Goal: Task Accomplishment & Management: Manage account settings

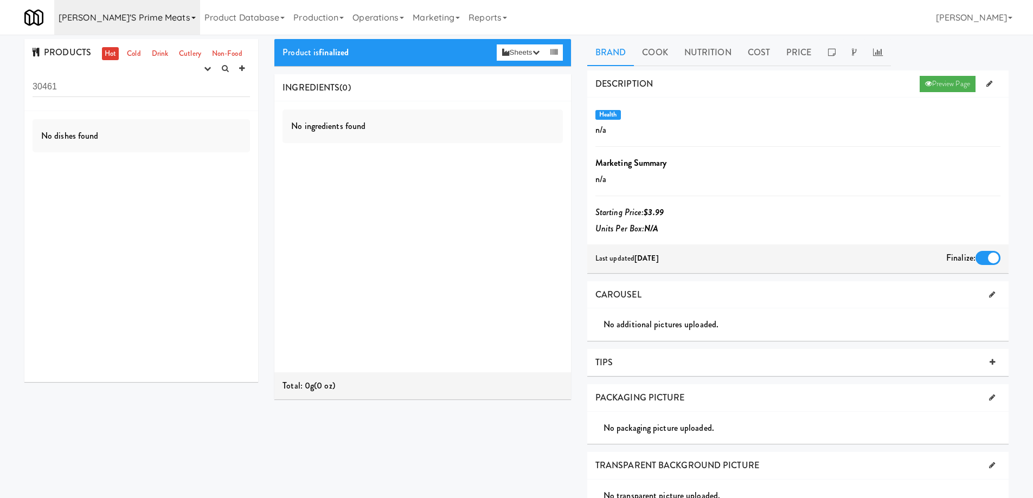
click at [191, 17] on icon at bounding box center [193, 18] width 4 height 2
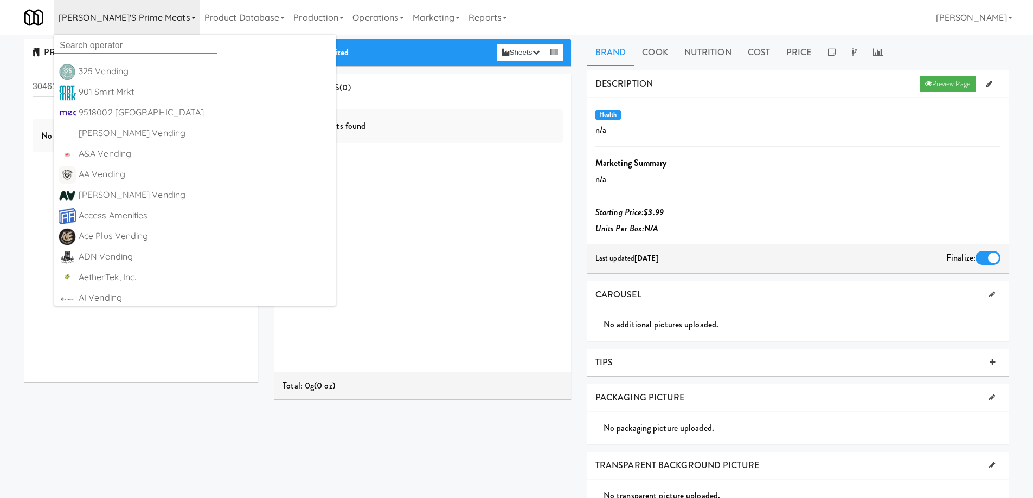
click at [125, 45] on input "text" at bounding box center [135, 45] width 163 height 16
paste input "SWM Enterprises, LLC"
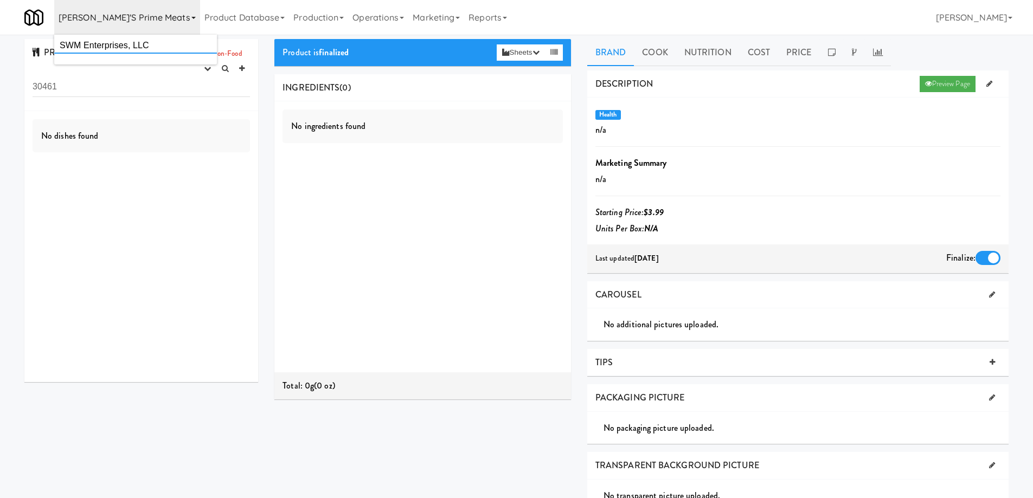
drag, startPoint x: 128, startPoint y: 46, endPoint x: 186, endPoint y: 43, distance: 57.5
click at [186, 43] on input "SWM Enterprises, LLC" at bounding box center [135, 45] width 163 height 16
type input "SWM Enterprises"
click at [136, 68] on div "SWM Enterprises" at bounding box center [146, 71] width 134 height 16
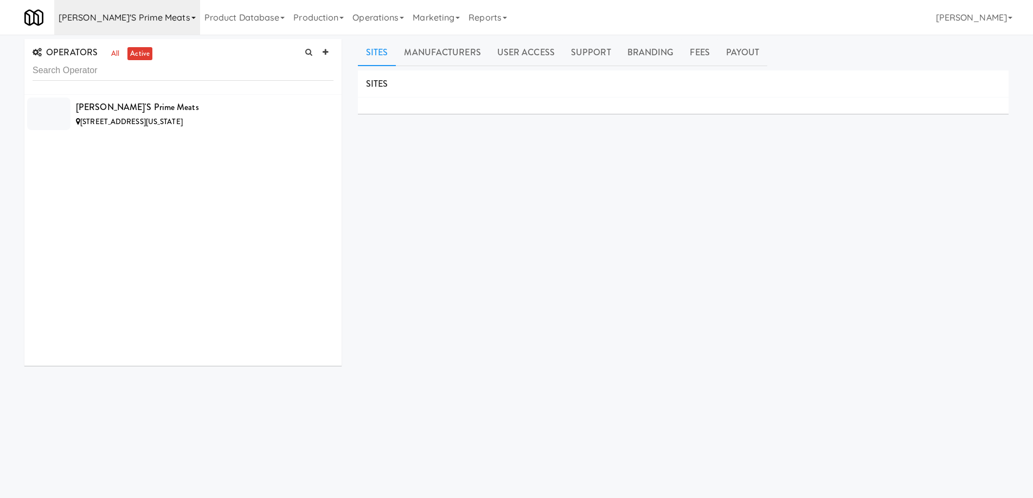
click at [148, 16] on link "[PERSON_NAME]'s Prime Meats" at bounding box center [127, 17] width 146 height 35
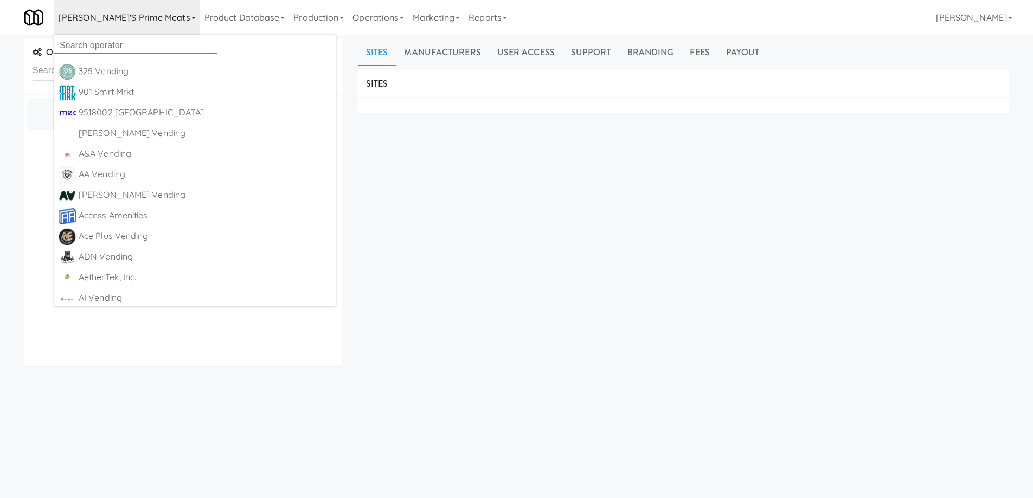
click at [136, 43] on input "text" at bounding box center [135, 45] width 163 height 16
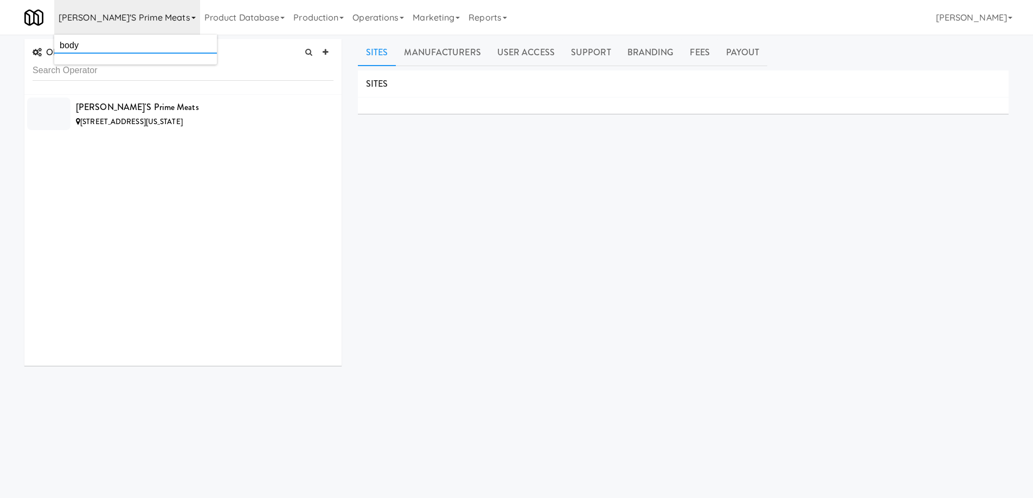
click at [106, 41] on input "body" at bounding box center [135, 45] width 163 height 16
click at [81, 70] on input "text" at bounding box center [183, 71] width 301 height 20
click at [117, 56] on link "all" at bounding box center [115, 54] width 14 height 14
click at [191, 18] on icon at bounding box center [193, 18] width 4 height 2
click at [135, 41] on input "body" at bounding box center [135, 45] width 163 height 16
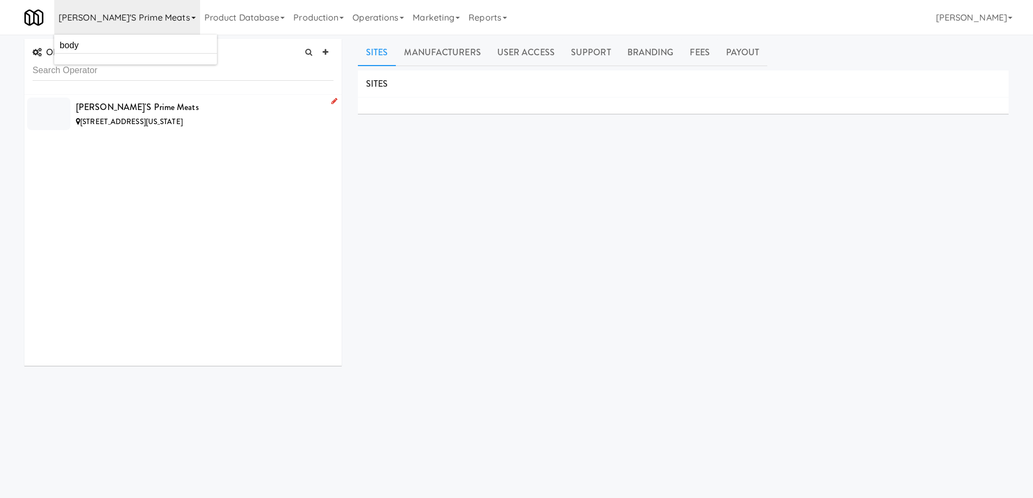
click at [204, 106] on div "[PERSON_NAME]'s Prime Meats" at bounding box center [205, 107] width 258 height 16
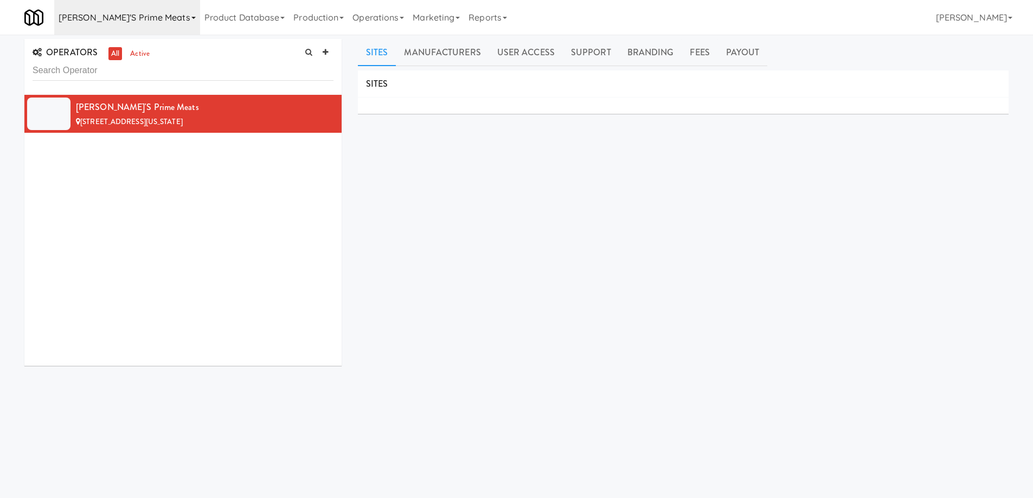
click at [191, 17] on icon at bounding box center [193, 18] width 4 height 2
click at [137, 44] on input "body" at bounding box center [135, 45] width 163 height 16
click at [107, 40] on input "work" at bounding box center [135, 45] width 163 height 16
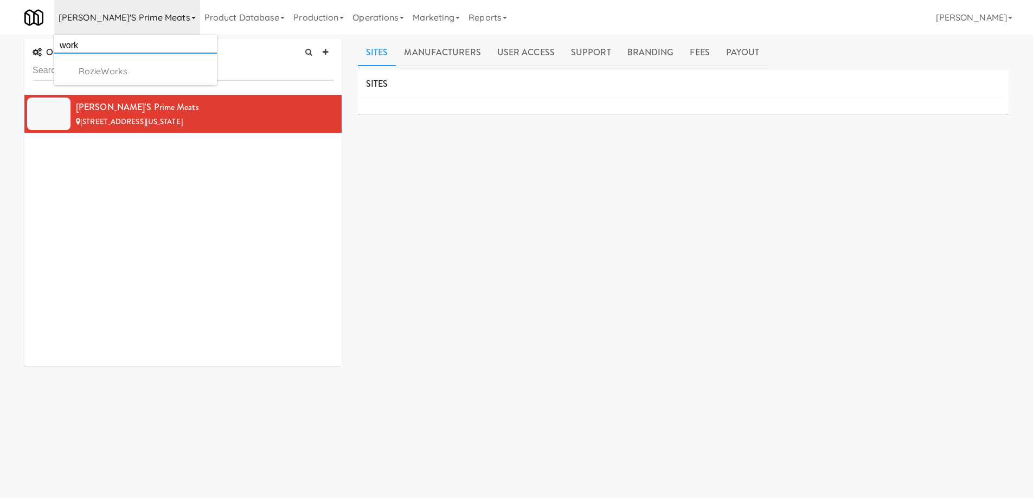
click at [107, 40] on input "work" at bounding box center [135, 45] width 163 height 16
type input "vending"
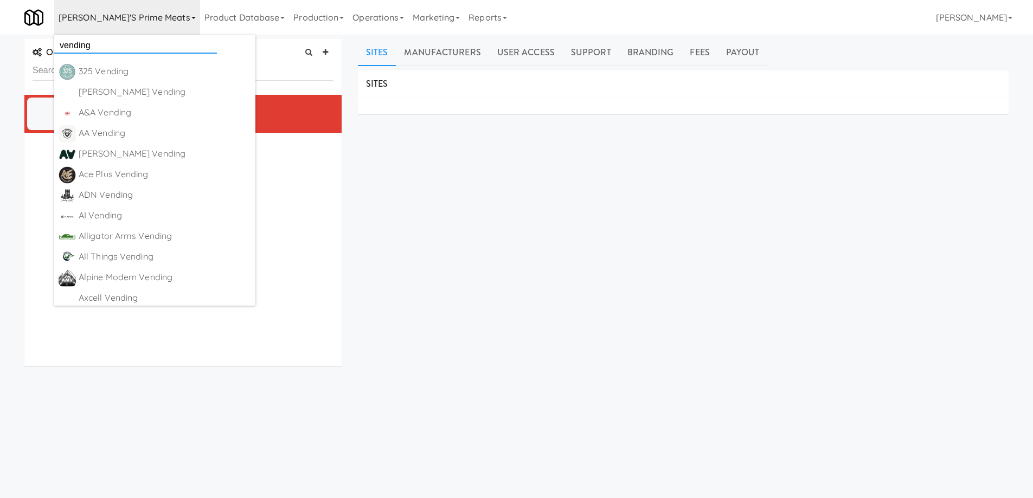
click at [104, 42] on input "vending" at bounding box center [135, 45] width 163 height 16
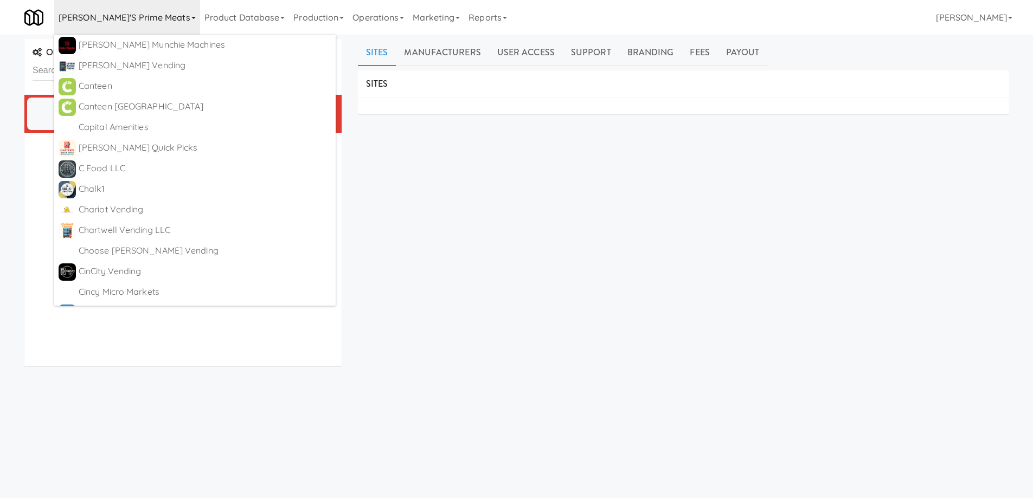
scroll to position [976, 0]
click at [608, 253] on div "SITES MANUFACTURERS [PERSON_NAME]'s Prime Meats USERS Name Company Registered N…" at bounding box center [683, 273] width 651 height 407
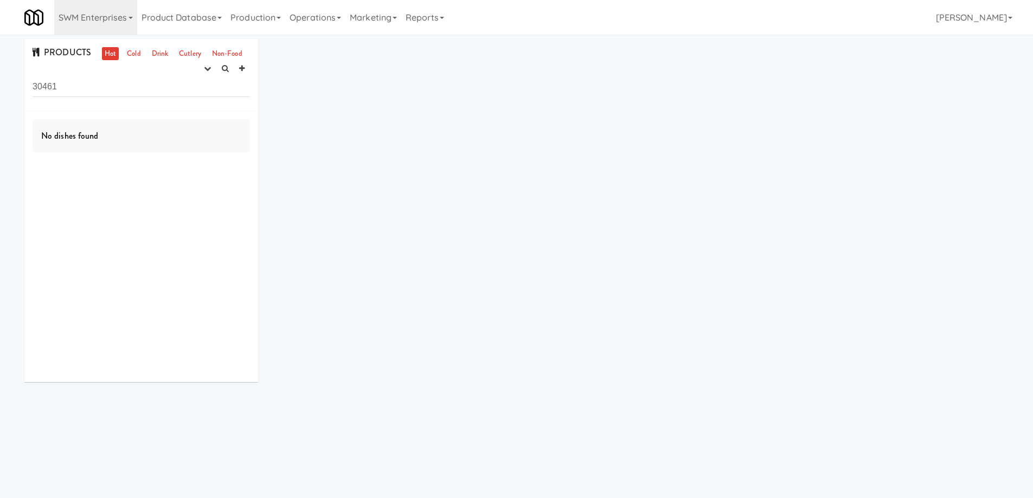
click at [92, 87] on input "30461" at bounding box center [141, 87] width 217 height 20
click at [208, 69] on icon "button" at bounding box center [207, 68] width 7 height 7
click at [182, 87] on link "experimenting" at bounding box center [173, 90] width 87 height 20
click at [134, 52] on link "Cold" at bounding box center [133, 54] width 19 height 14
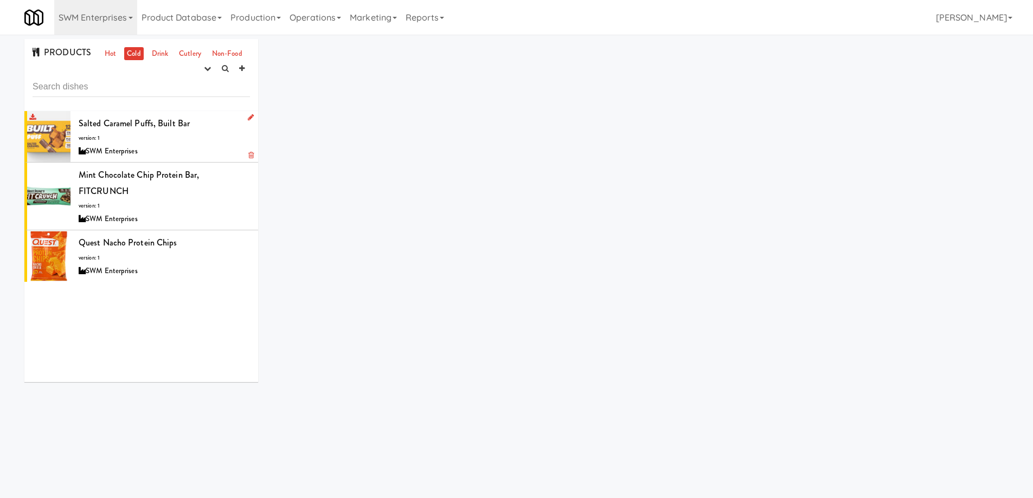
click at [199, 139] on div "Salted Caramel Puffs, Built Bar version: 1 SWM Enterprises" at bounding box center [164, 136] width 171 height 43
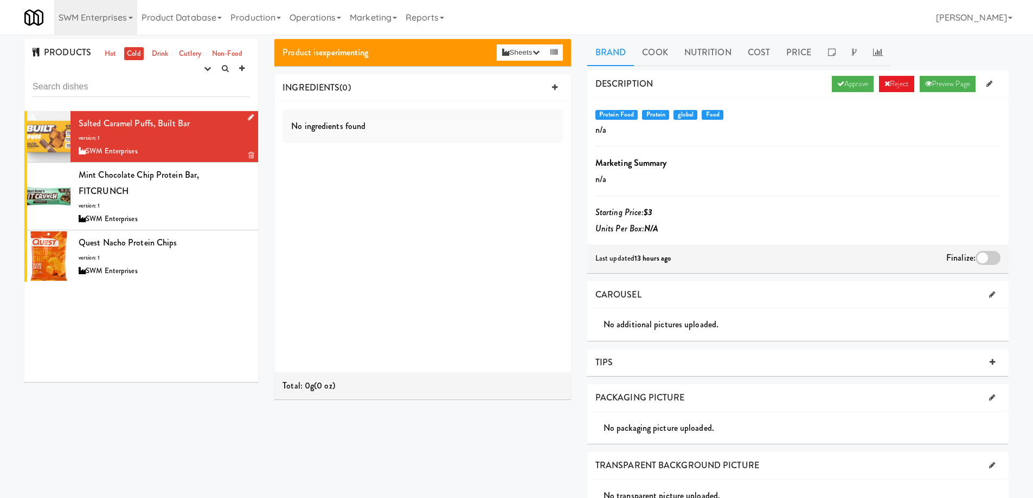
click at [202, 142] on div "Salted Caramel Puffs, Built Bar version: 1 SWM Enterprises" at bounding box center [164, 136] width 171 height 43
click at [846, 89] on link "Approve" at bounding box center [853, 84] width 42 height 16
click at [988, 258] on div at bounding box center [987, 258] width 25 height 14
click at [0, 0] on input "checkbox" at bounding box center [0, 0] width 0 height 0
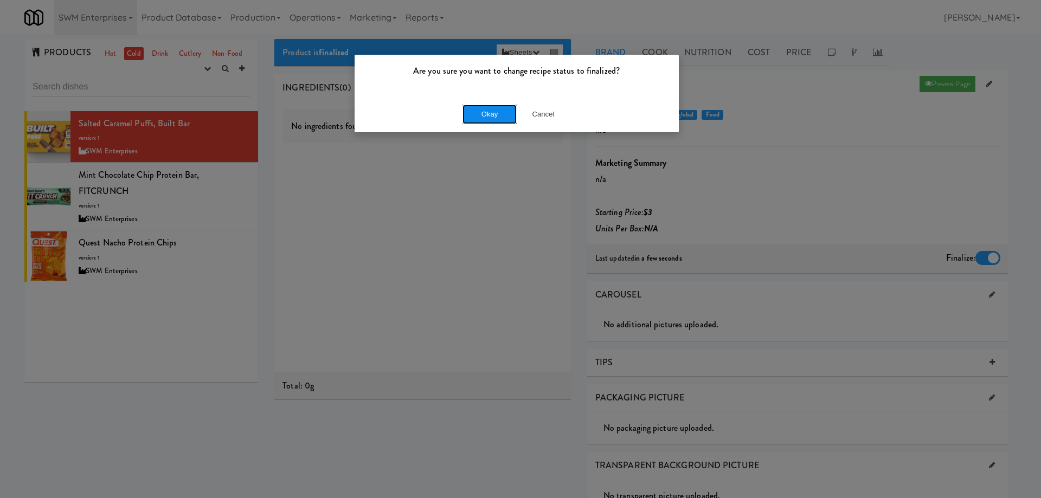
click at [494, 116] on button "Okay" at bounding box center [489, 115] width 54 height 20
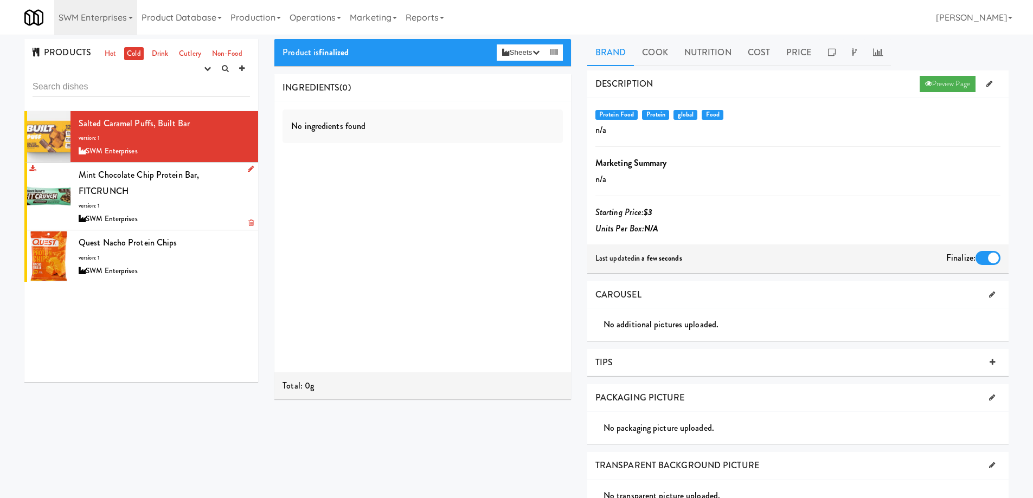
click at [201, 216] on div "SWM Enterprises" at bounding box center [164, 220] width 171 height 14
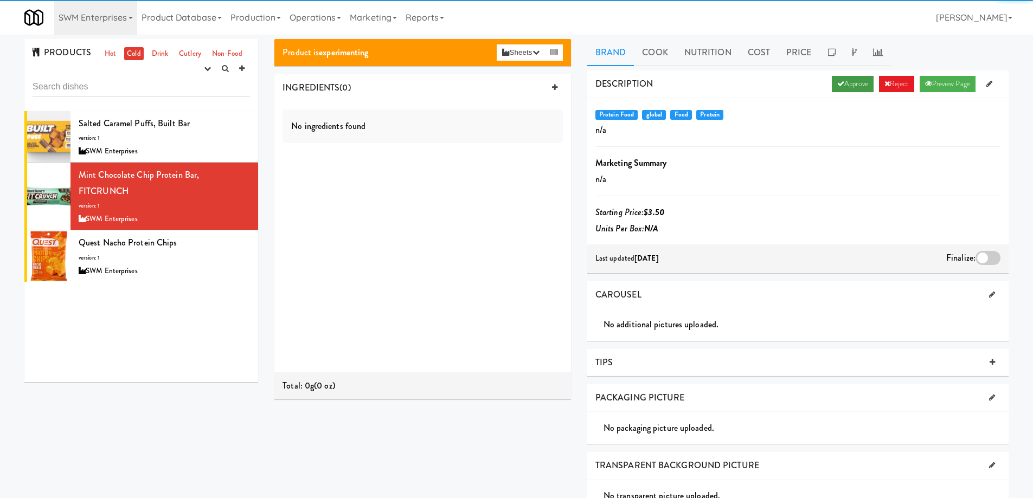
click at [844, 84] on link "Approve" at bounding box center [853, 84] width 42 height 16
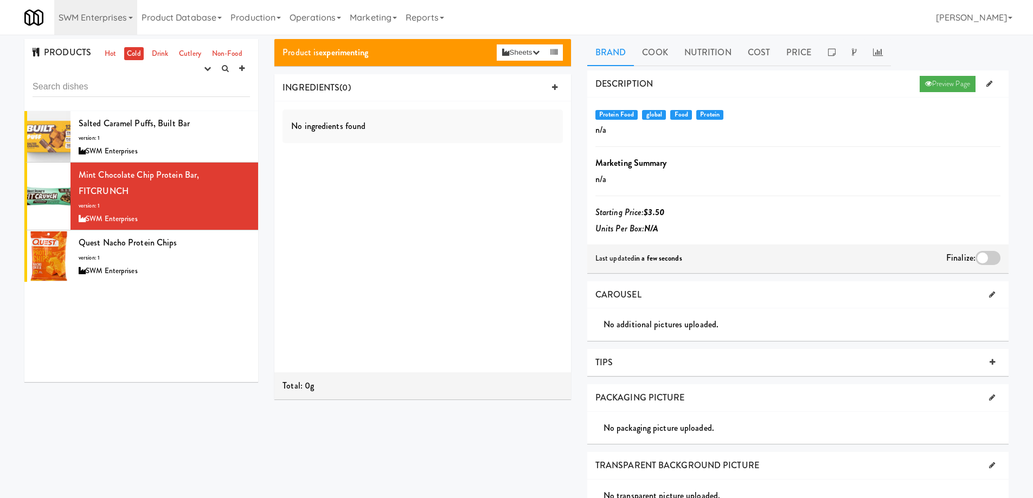
click at [988, 256] on div at bounding box center [987, 258] width 25 height 14
click at [0, 0] on input "checkbox" at bounding box center [0, 0] width 0 height 0
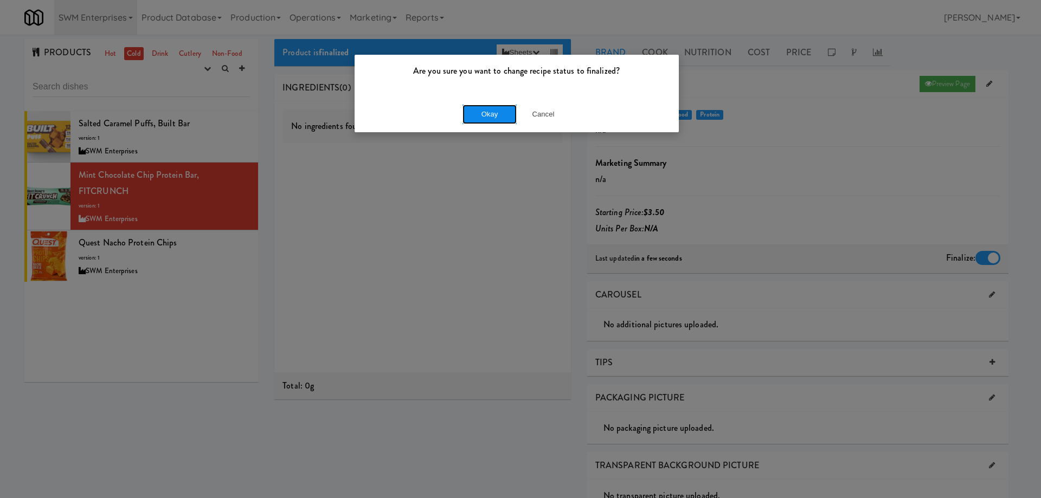
click at [493, 117] on button "Okay" at bounding box center [489, 115] width 54 height 20
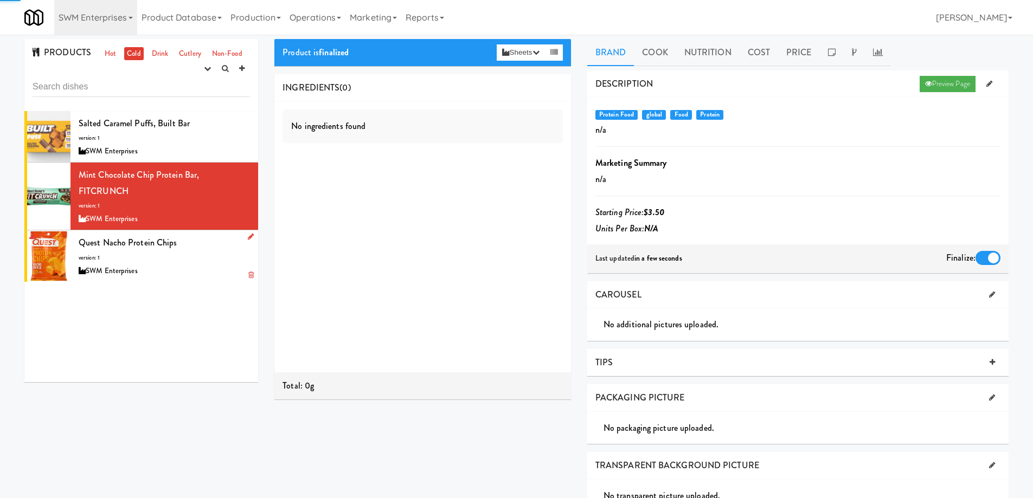
click at [203, 266] on div "SWM Enterprises" at bounding box center [164, 272] width 171 height 14
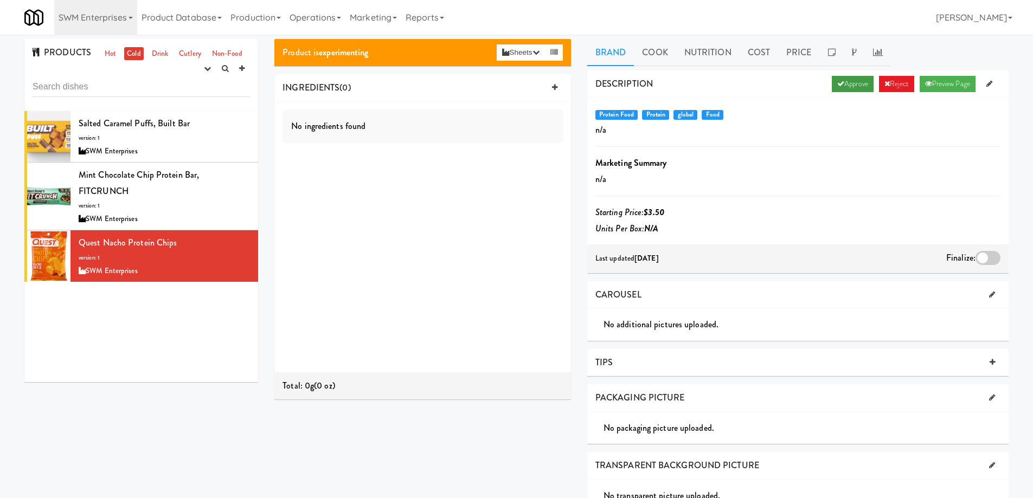
click at [843, 83] on link "Approve" at bounding box center [853, 84] width 42 height 16
click at [987, 258] on div at bounding box center [987, 258] width 25 height 14
click at [0, 0] on input "checkbox" at bounding box center [0, 0] width 0 height 0
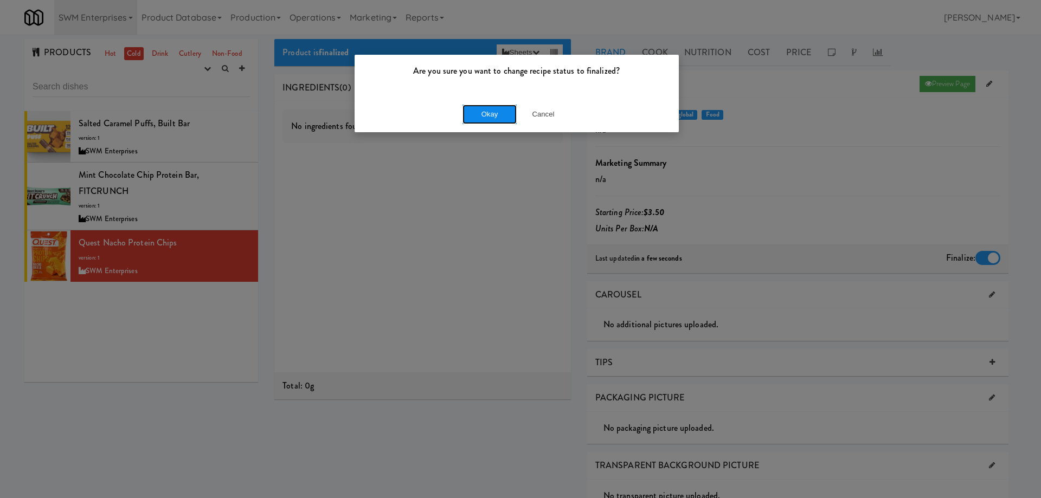
click at [479, 118] on button "Okay" at bounding box center [489, 115] width 54 height 20
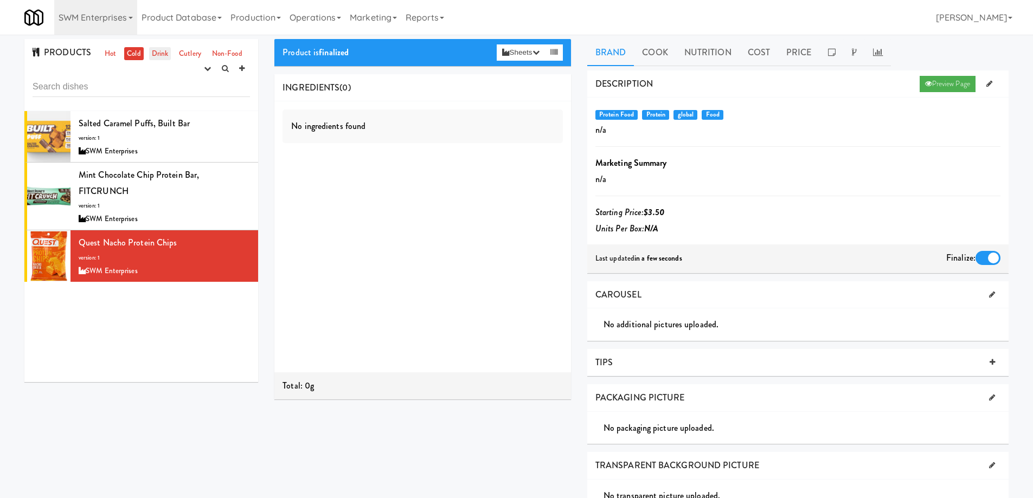
click at [159, 52] on link "Drink" at bounding box center [160, 54] width 22 height 14
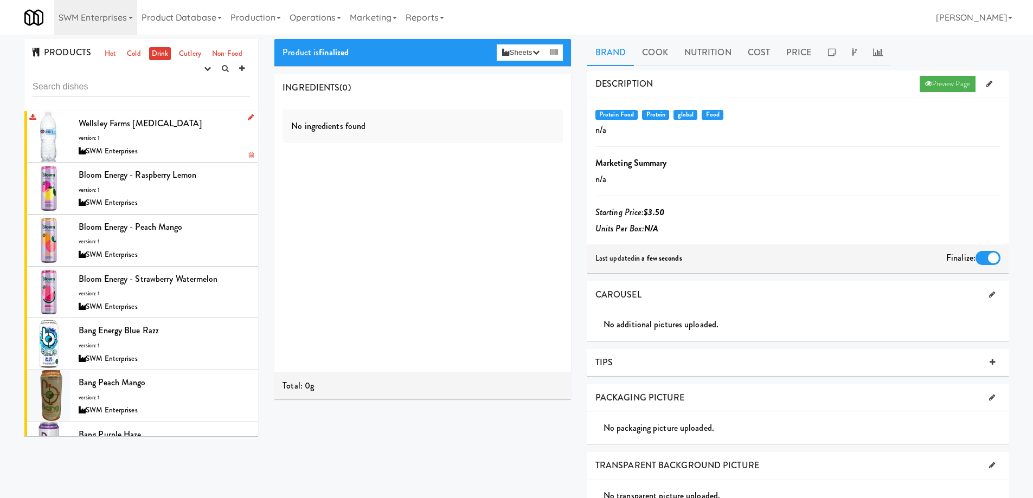
click at [199, 139] on div "Wellsley Farms Purified Water version: 1 SWM Enterprises" at bounding box center [164, 136] width 171 height 43
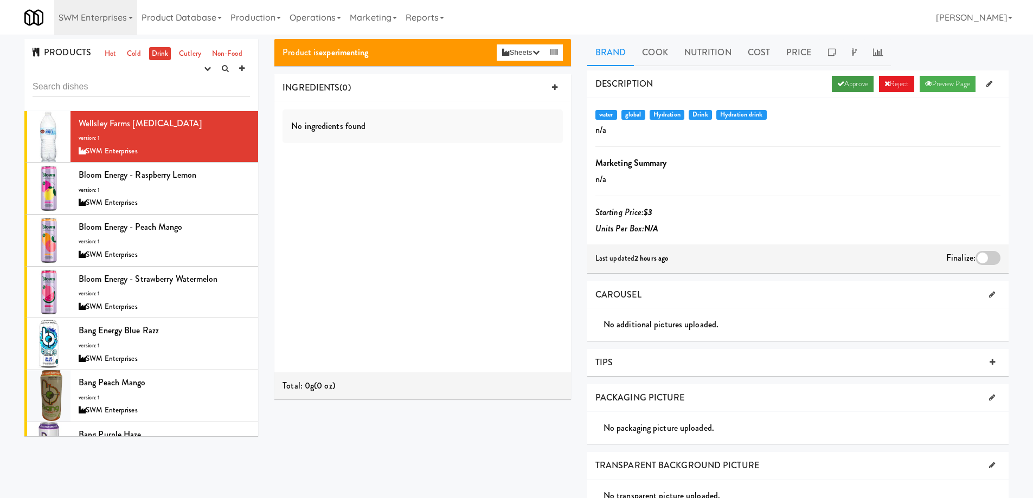
click at [838, 80] on link "Approve" at bounding box center [853, 84] width 42 height 16
click at [991, 256] on div at bounding box center [987, 258] width 25 height 14
click at [0, 0] on input "checkbox" at bounding box center [0, 0] width 0 height 0
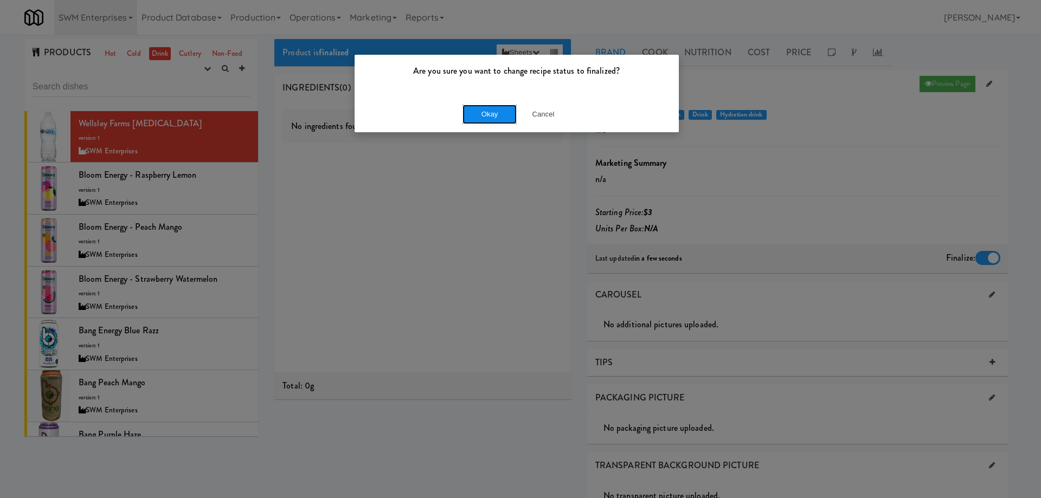
click at [496, 115] on button "Okay" at bounding box center [489, 115] width 54 height 20
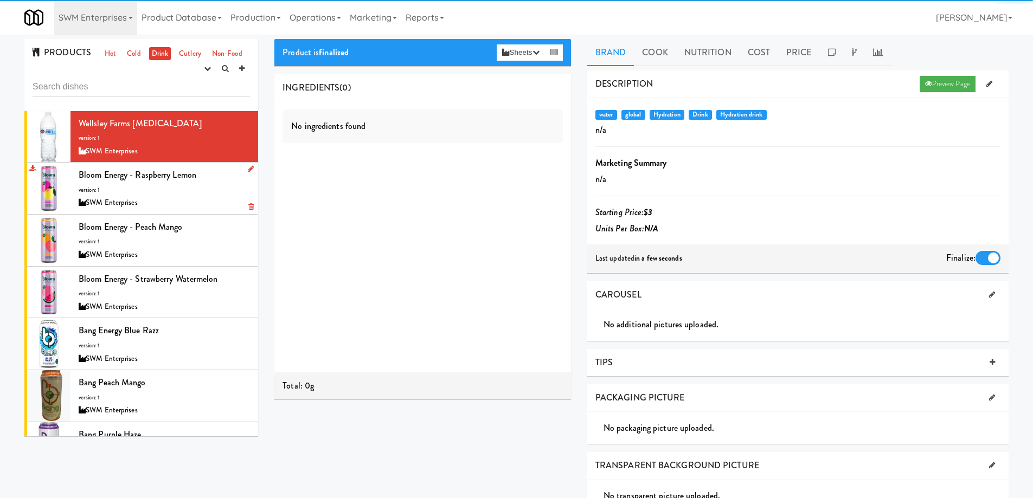
click at [208, 196] on div "SWM Enterprises" at bounding box center [164, 203] width 171 height 14
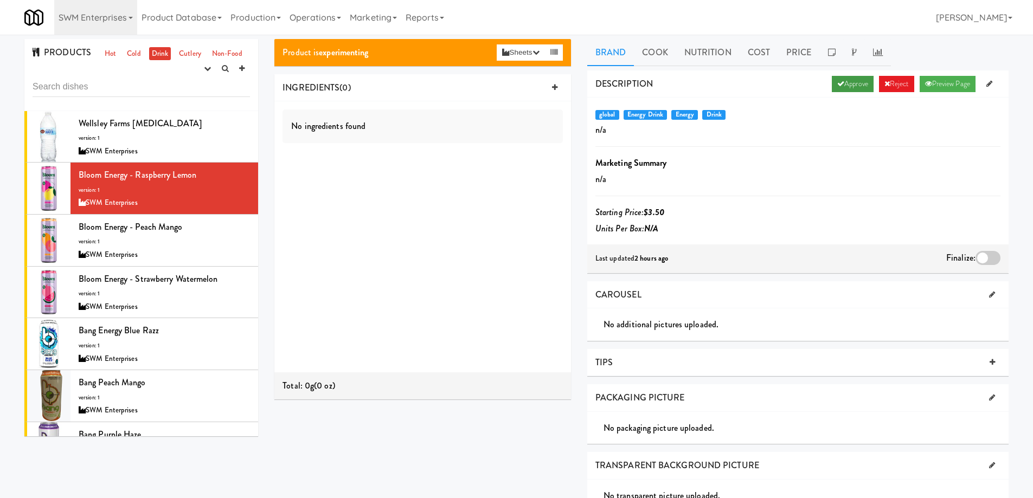
click at [847, 86] on link "Approve" at bounding box center [853, 84] width 42 height 16
click at [990, 255] on div at bounding box center [987, 258] width 25 height 14
click at [0, 0] on input "checkbox" at bounding box center [0, 0] width 0 height 0
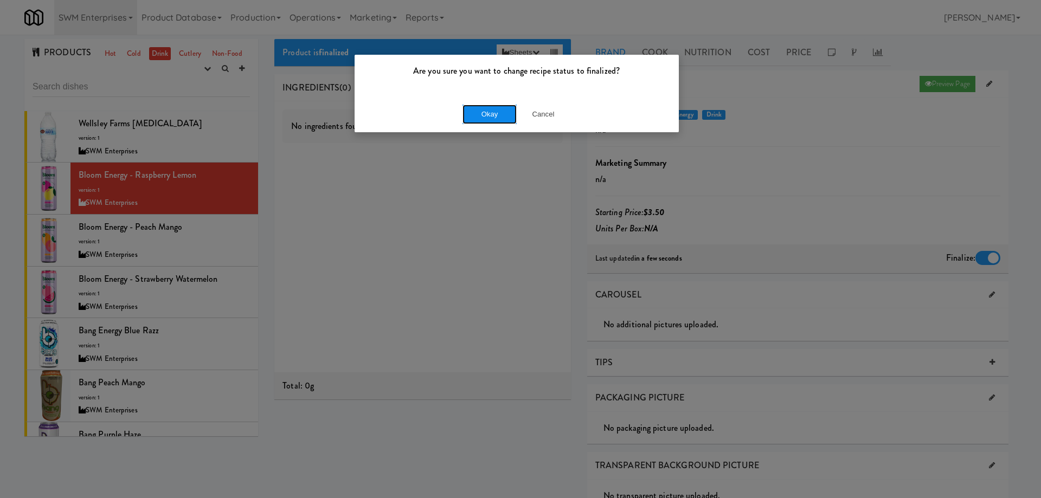
click at [490, 113] on button "Okay" at bounding box center [489, 115] width 54 height 20
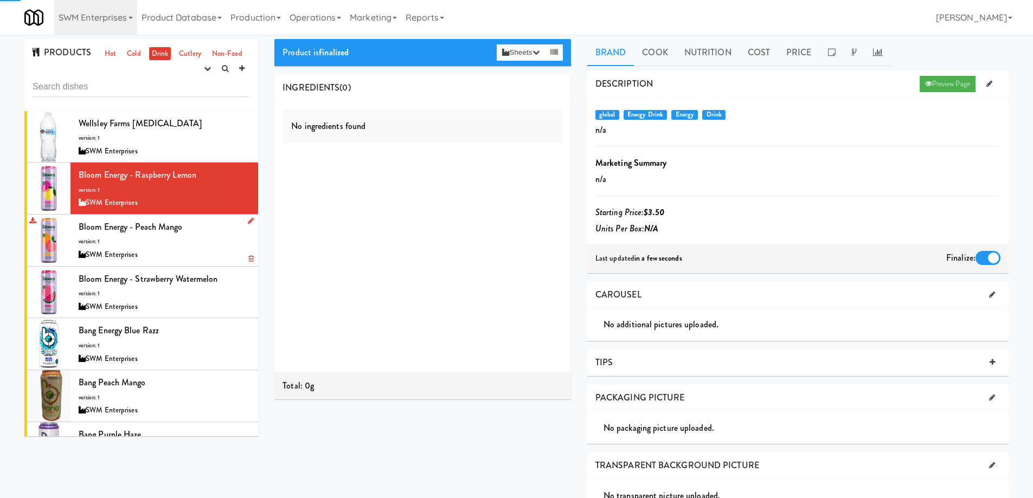
click at [208, 250] on div "SWM Enterprises" at bounding box center [164, 255] width 171 height 14
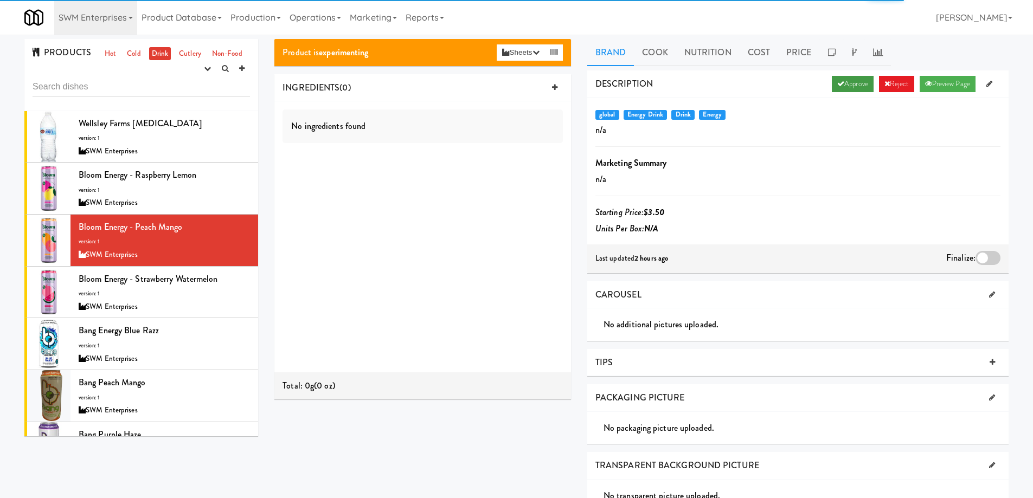
click at [857, 88] on link "Approve" at bounding box center [853, 84] width 42 height 16
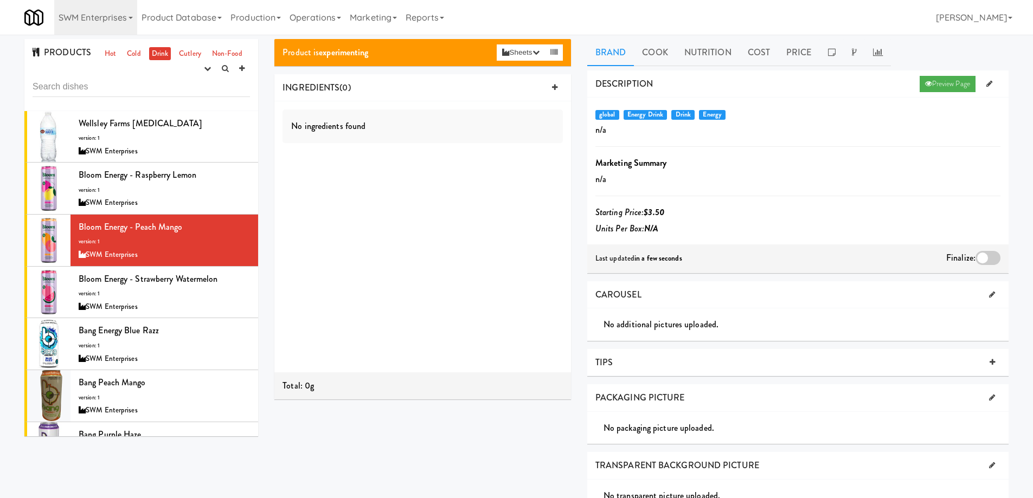
click at [988, 261] on div at bounding box center [987, 258] width 25 height 14
click at [0, 0] on input "checkbox" at bounding box center [0, 0] width 0 height 0
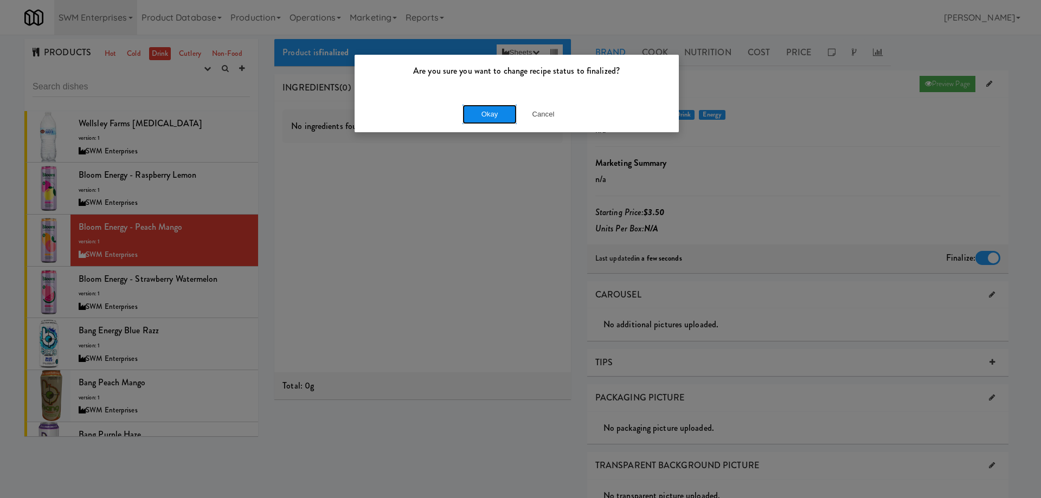
click at [510, 115] on button "Okay" at bounding box center [489, 115] width 54 height 20
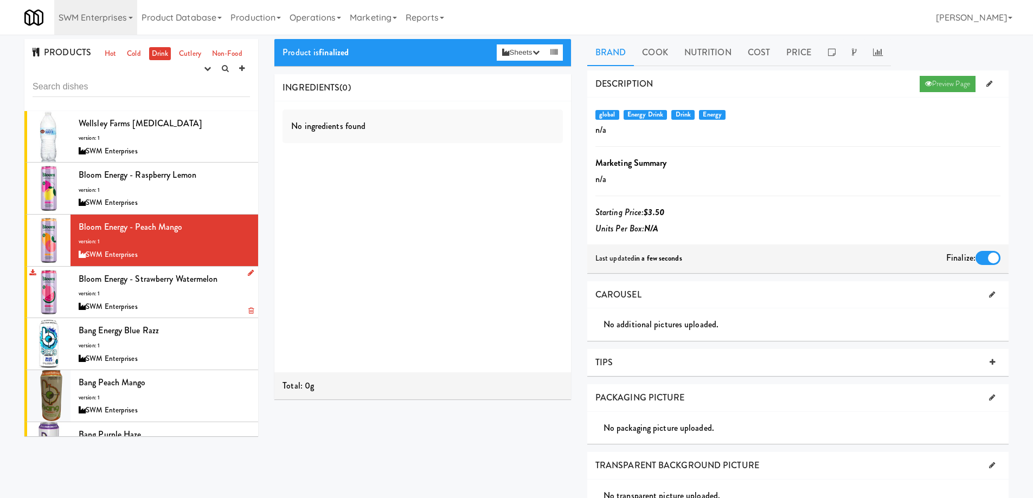
click at [201, 296] on div "Bloom Energy - Strawberry Watermelon version: 1 SWM Enterprises" at bounding box center [164, 292] width 171 height 43
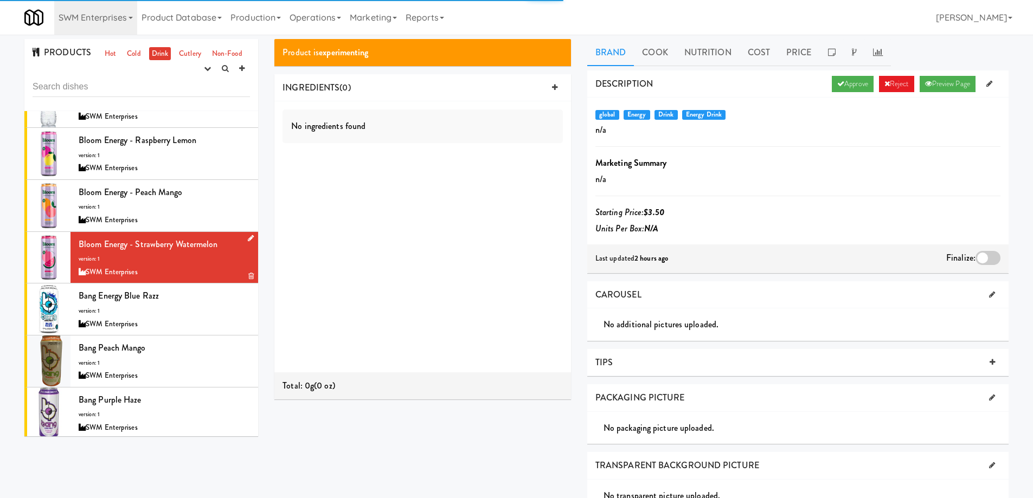
scroll to position [54, 0]
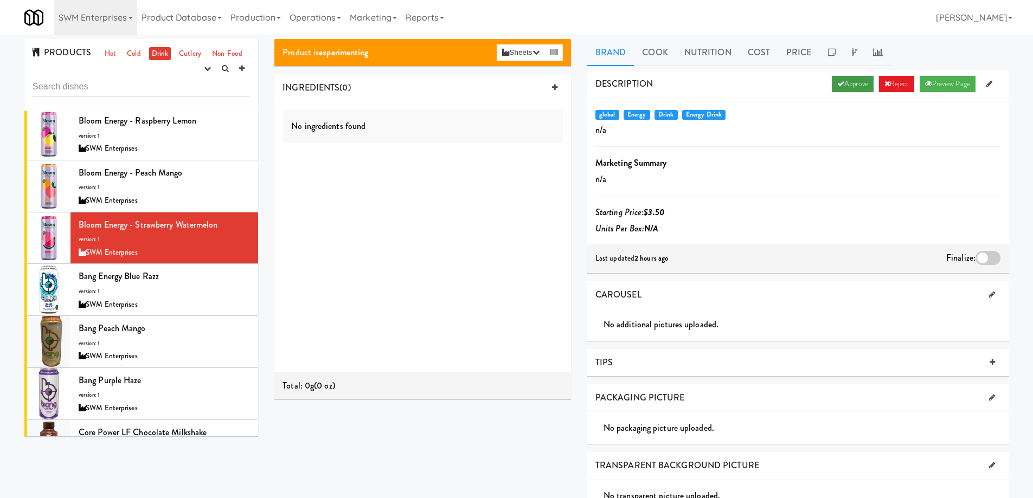
click at [837, 80] on icon at bounding box center [840, 83] width 7 height 7
click at [994, 254] on div at bounding box center [987, 258] width 25 height 14
click at [0, 0] on input "checkbox" at bounding box center [0, 0] width 0 height 0
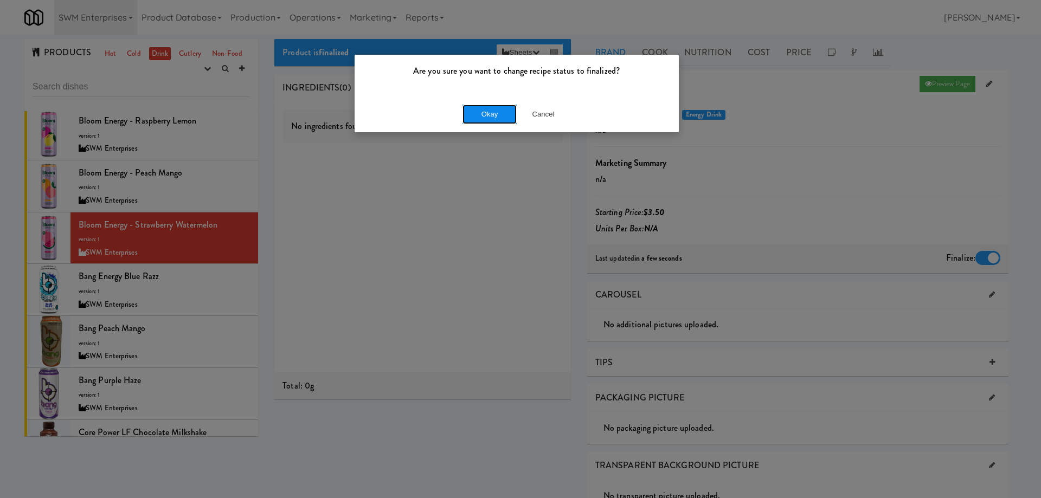
click at [487, 117] on button "Okay" at bounding box center [489, 115] width 54 height 20
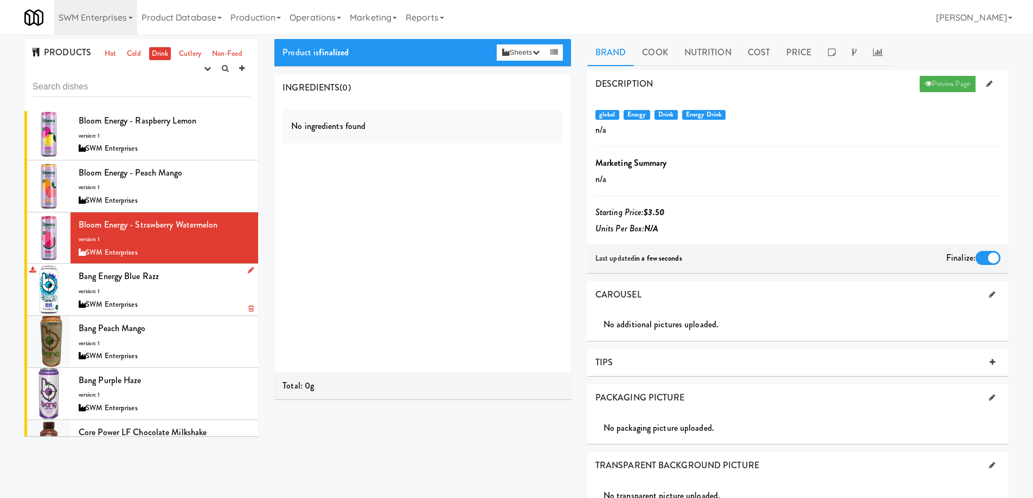
click at [189, 285] on div "Bang Energy Blue Razz version: 1 SWM Enterprises" at bounding box center [164, 289] width 171 height 43
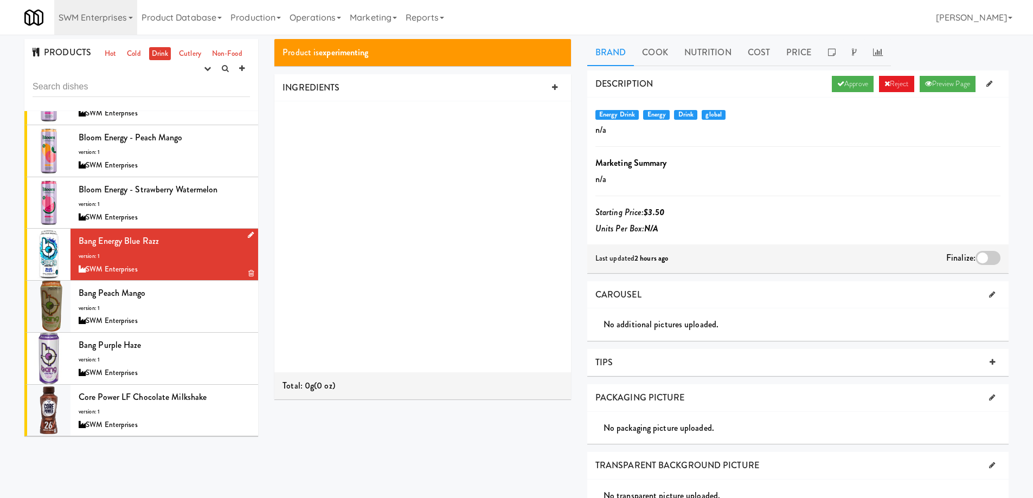
scroll to position [108, 0]
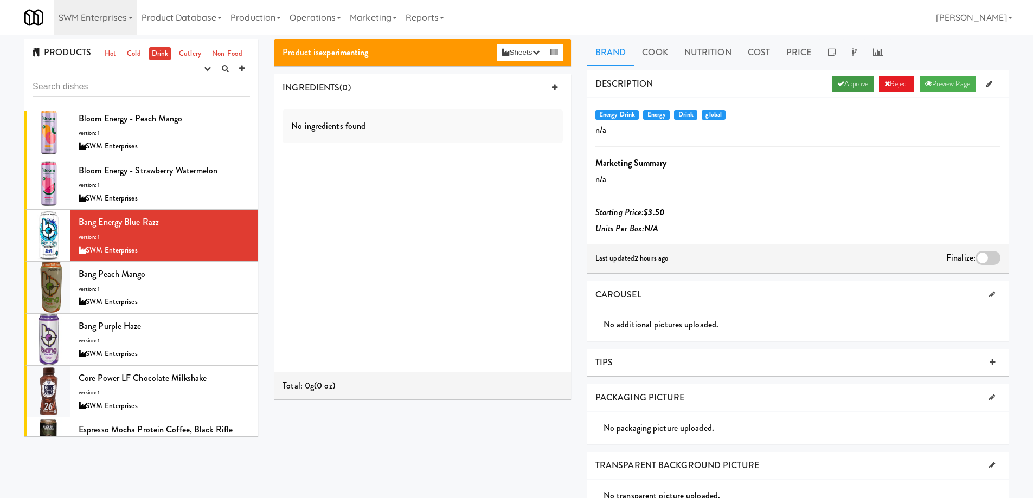
click at [846, 81] on link "Approve" at bounding box center [853, 84] width 42 height 16
click at [985, 255] on div at bounding box center [987, 258] width 25 height 14
click at [0, 0] on input "checkbox" at bounding box center [0, 0] width 0 height 0
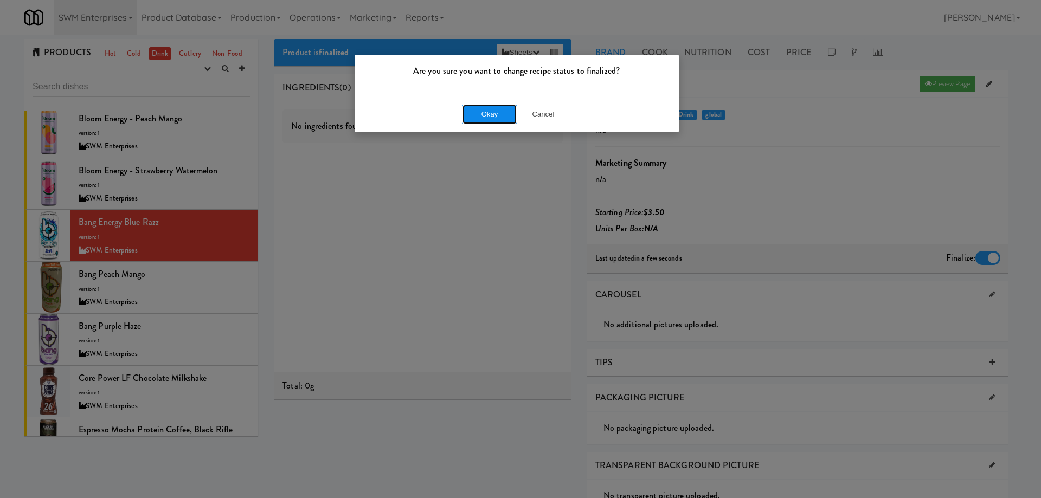
click at [477, 114] on button "Okay" at bounding box center [489, 115] width 54 height 20
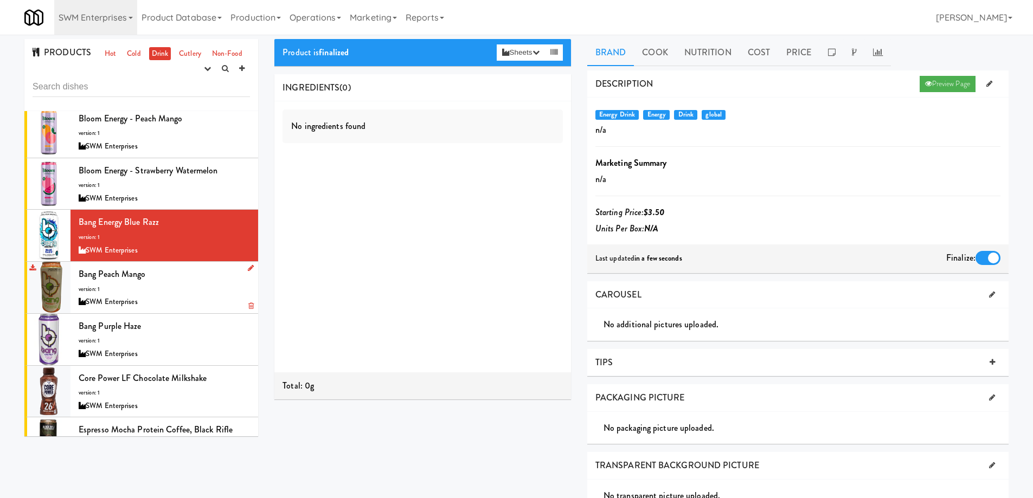
click at [183, 286] on div "Bang Peach Mango version: 1 SWM Enterprises" at bounding box center [164, 287] width 171 height 43
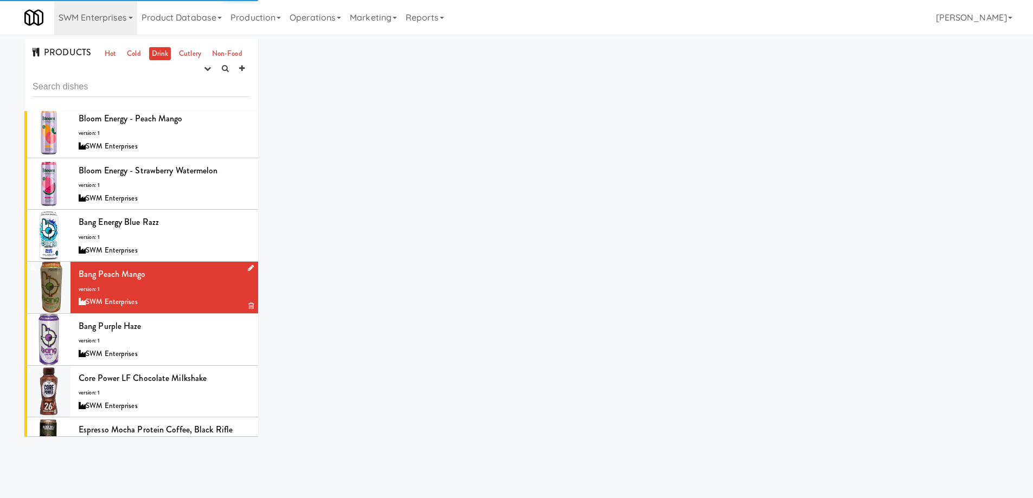
scroll to position [217, 0]
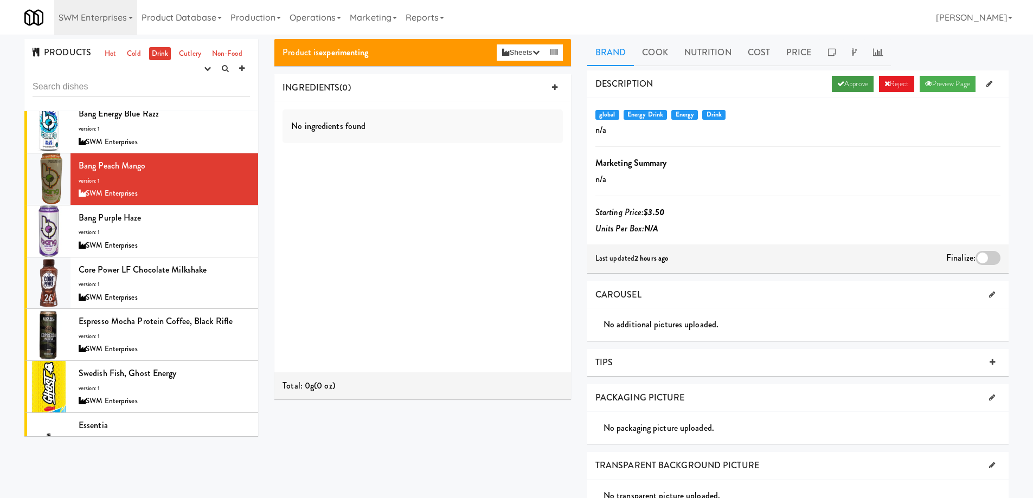
click at [850, 79] on link "Approve" at bounding box center [853, 84] width 42 height 16
click at [979, 254] on div at bounding box center [987, 258] width 25 height 14
click at [0, 0] on input "checkbox" at bounding box center [0, 0] width 0 height 0
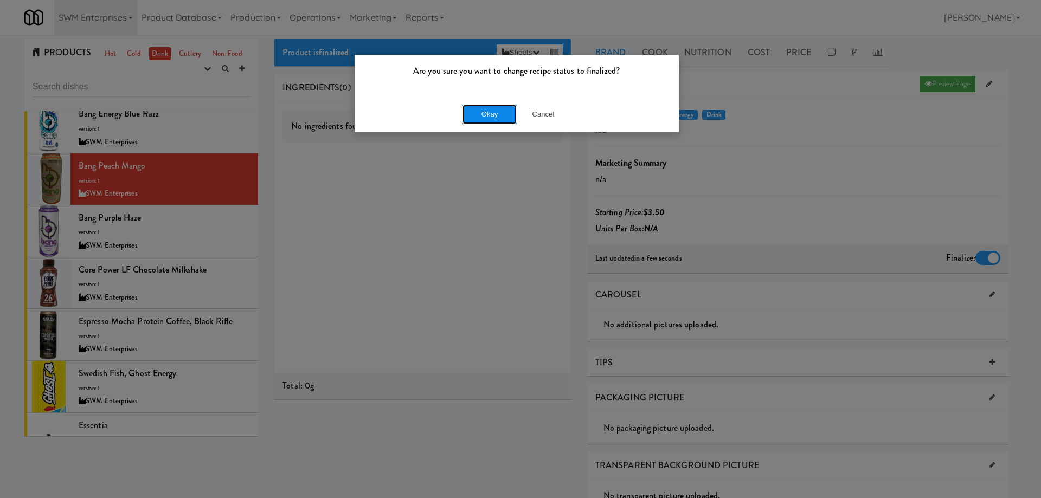
click at [485, 112] on button "Okay" at bounding box center [489, 115] width 54 height 20
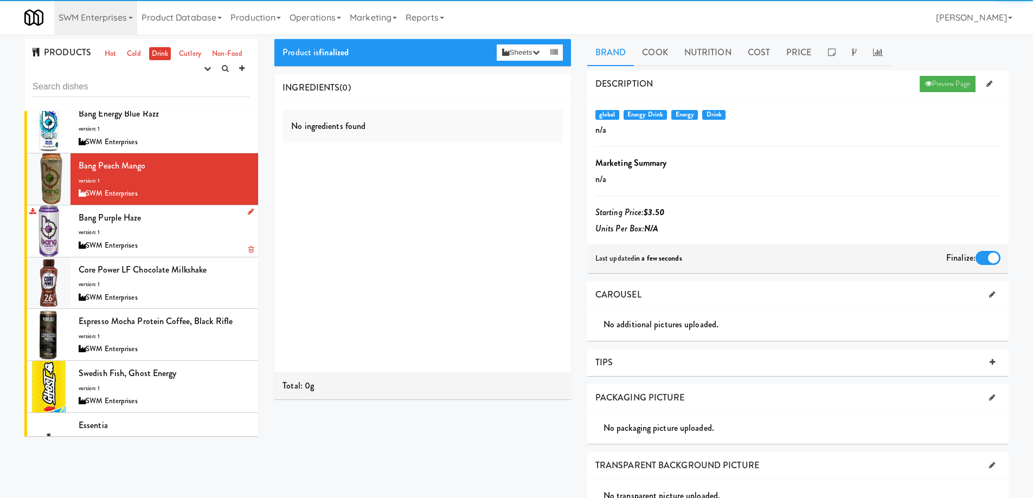
click at [209, 237] on div "Bang Purple Haze version: 1 SWM Enterprises" at bounding box center [164, 231] width 171 height 43
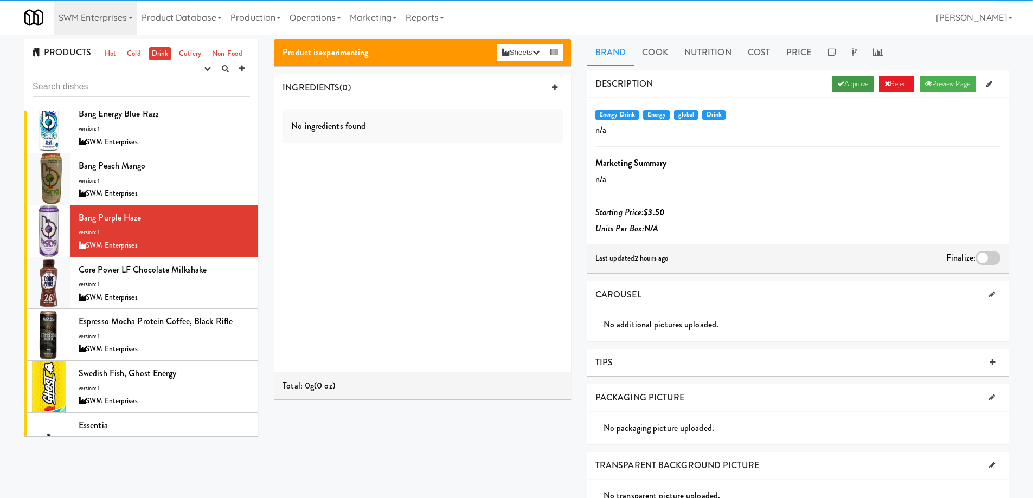
click at [845, 83] on link "Approve" at bounding box center [853, 84] width 42 height 16
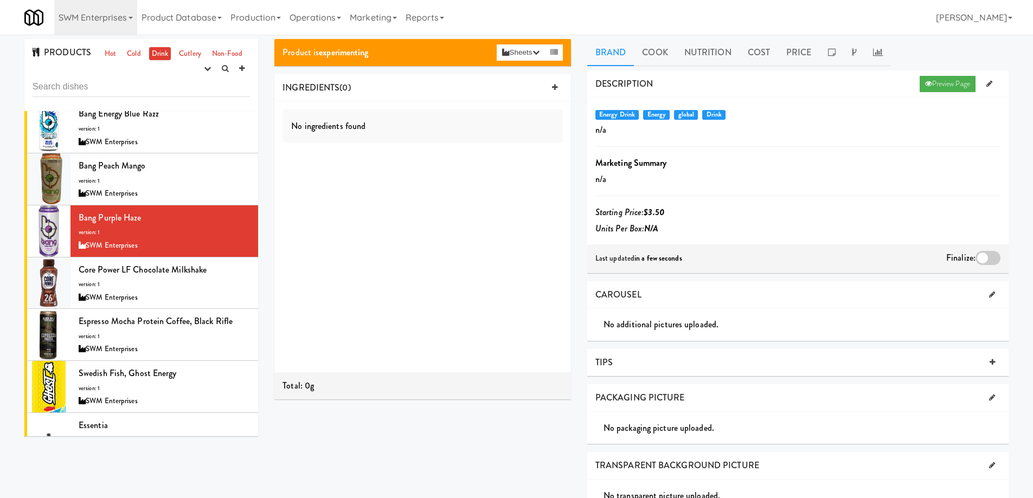
click at [985, 255] on div at bounding box center [987, 258] width 25 height 14
click at [0, 0] on input "checkbox" at bounding box center [0, 0] width 0 height 0
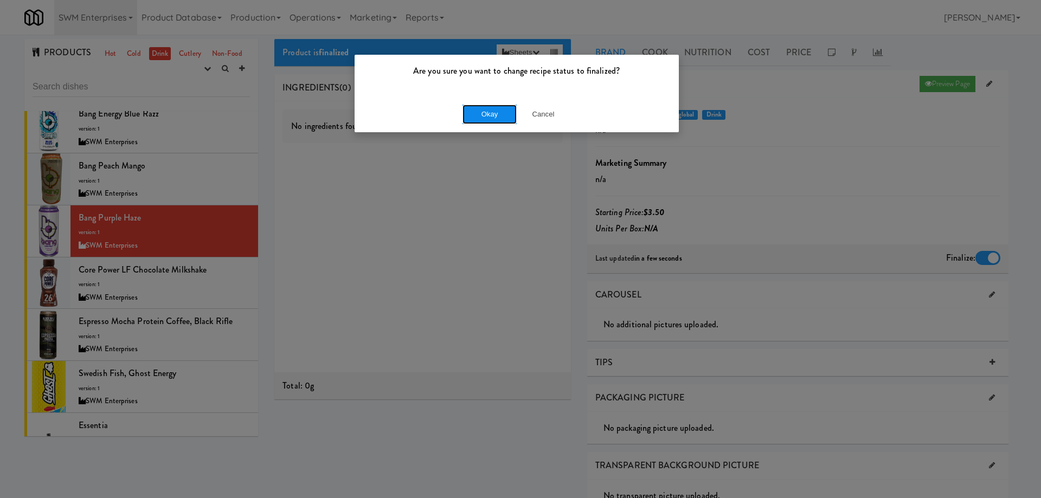
click at [493, 112] on button "Okay" at bounding box center [489, 115] width 54 height 20
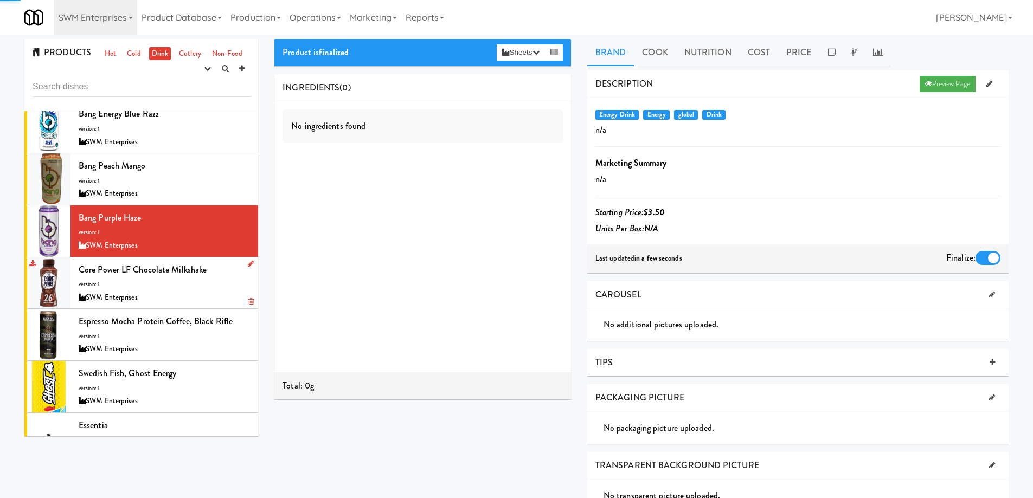
click at [195, 292] on div "SWM Enterprises" at bounding box center [164, 298] width 171 height 14
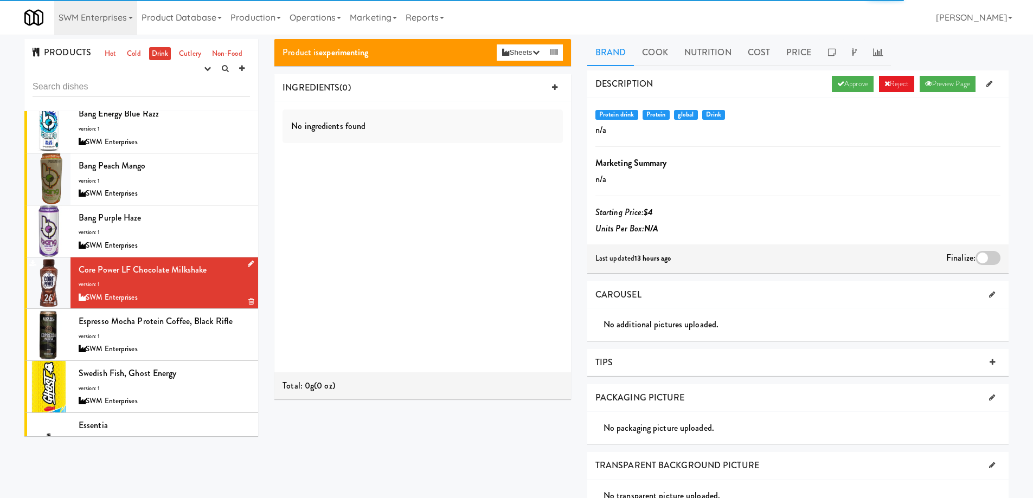
scroll to position [271, 0]
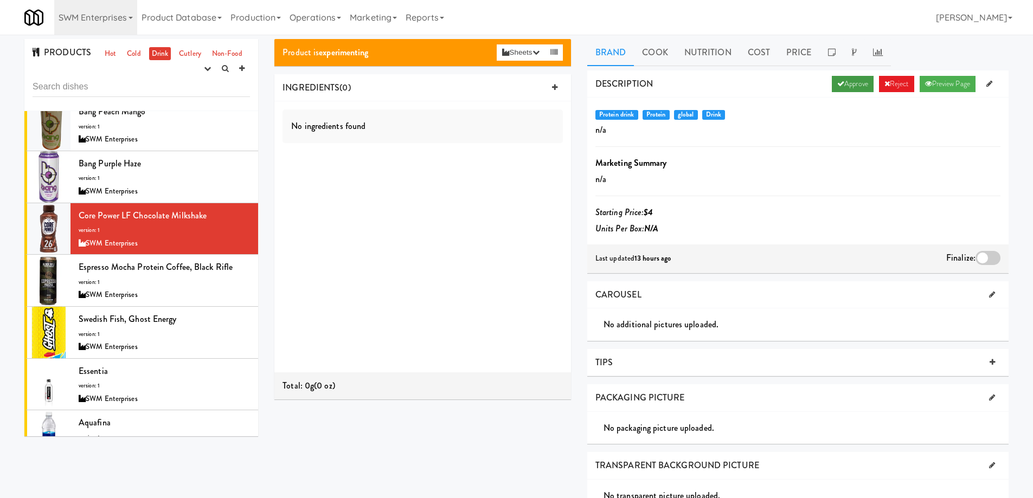
click at [847, 85] on link "Approve" at bounding box center [853, 84] width 42 height 16
click at [987, 256] on div at bounding box center [987, 258] width 25 height 14
click at [0, 0] on input "checkbox" at bounding box center [0, 0] width 0 height 0
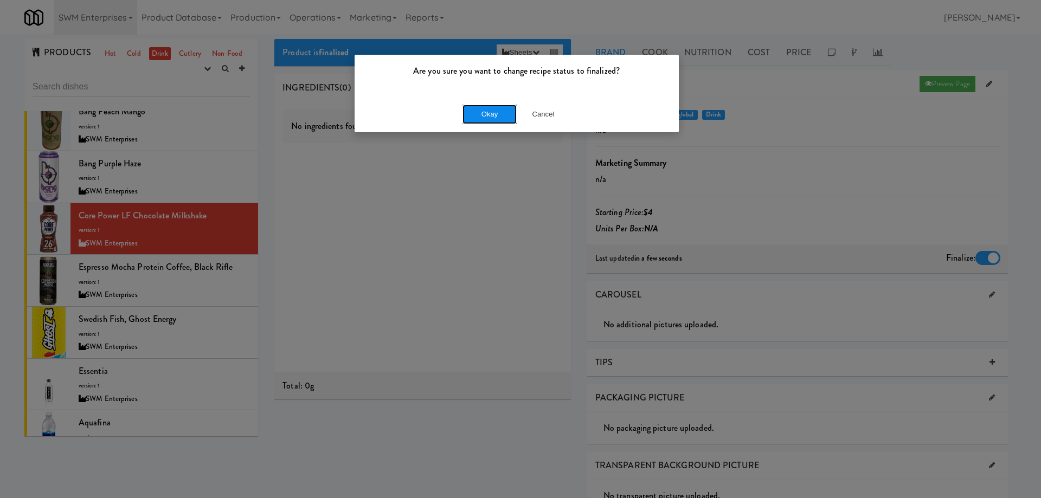
click at [485, 112] on button "Okay" at bounding box center [489, 115] width 54 height 20
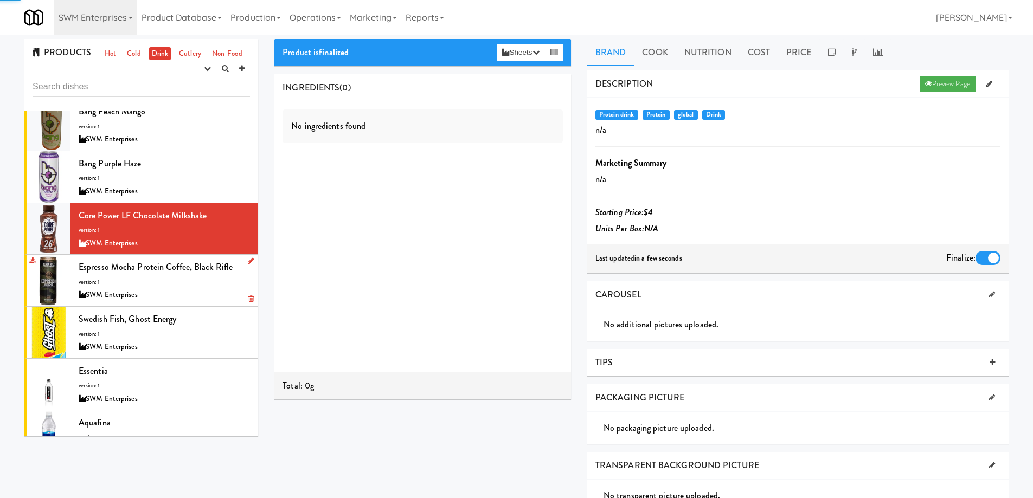
click at [193, 286] on div "Espresso Mocha Protein Coffee, Black Rifle version: 1 SWM Enterprises" at bounding box center [164, 280] width 171 height 43
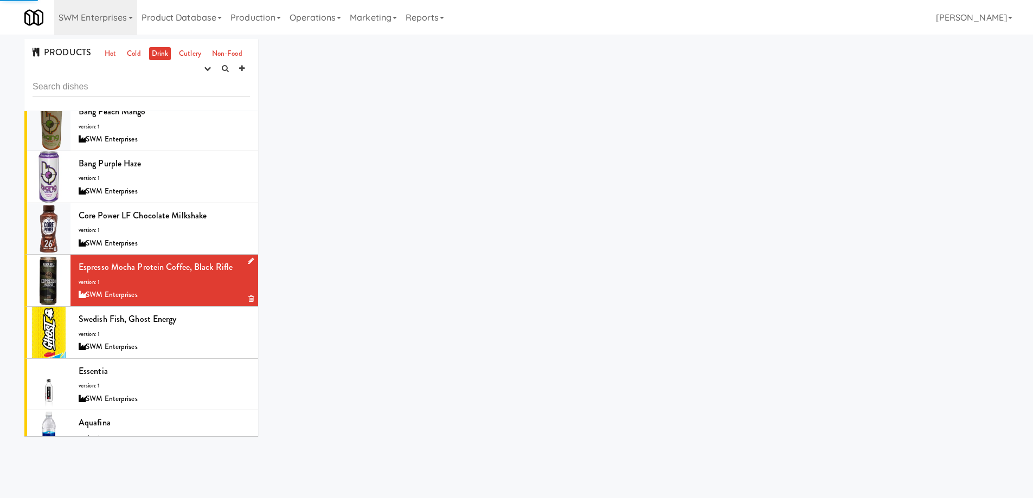
scroll to position [325, 0]
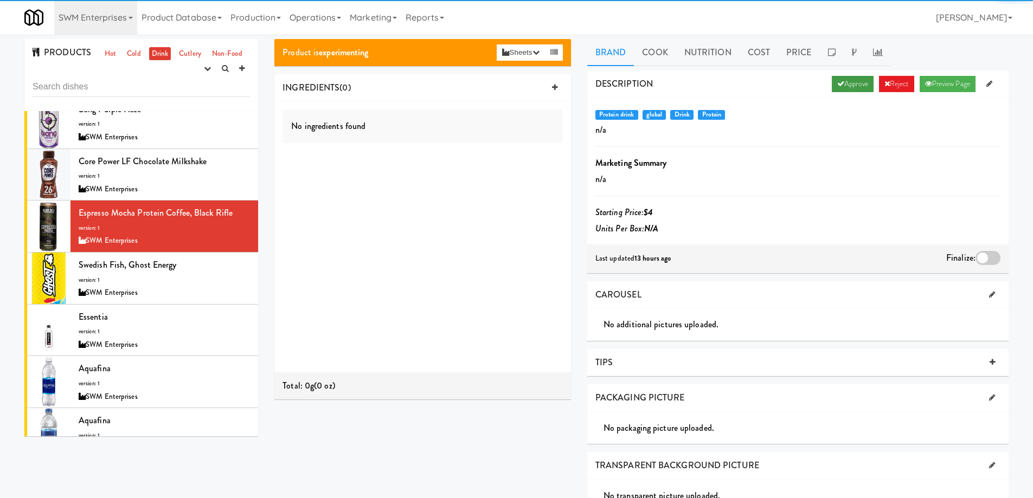
click at [848, 83] on link "Approve" at bounding box center [853, 84] width 42 height 16
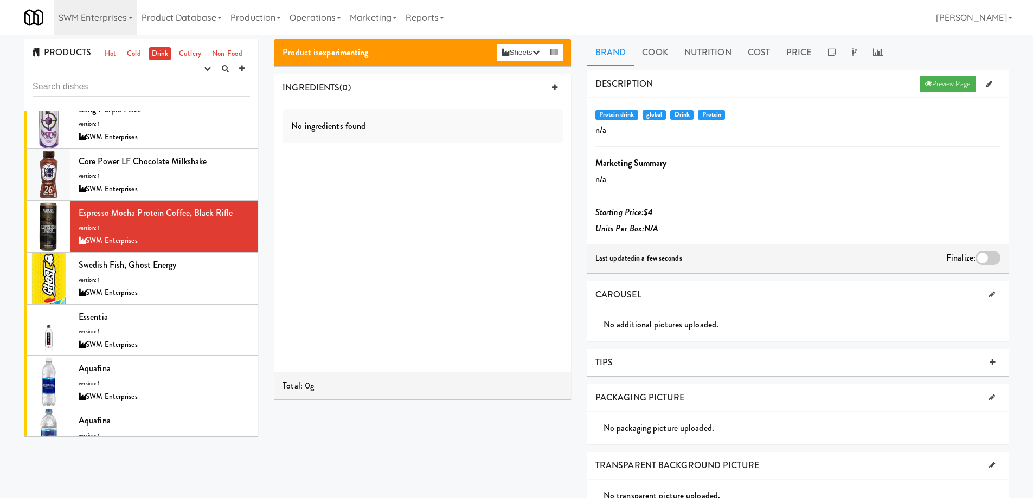
click at [986, 254] on div at bounding box center [987, 258] width 25 height 14
click at [0, 0] on input "checkbox" at bounding box center [0, 0] width 0 height 0
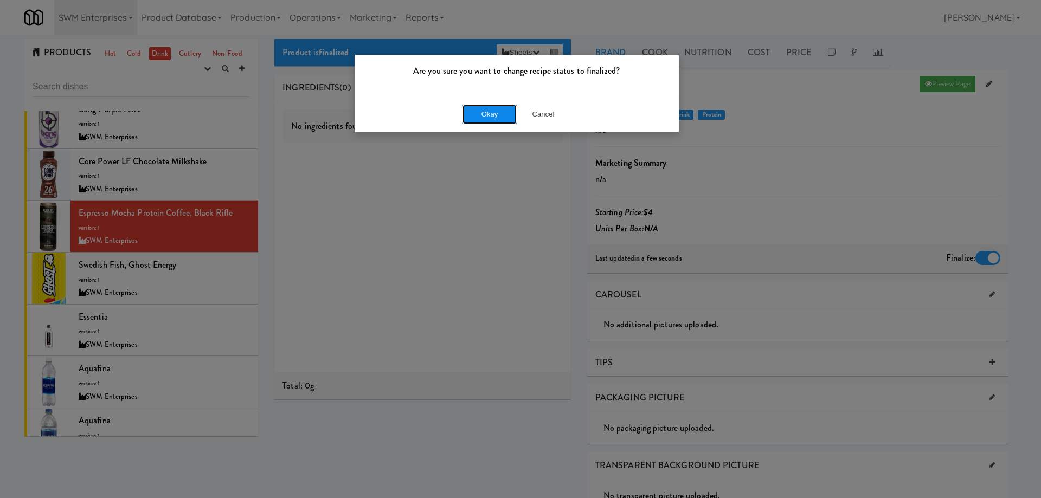
click at [499, 117] on button "Okay" at bounding box center [489, 115] width 54 height 20
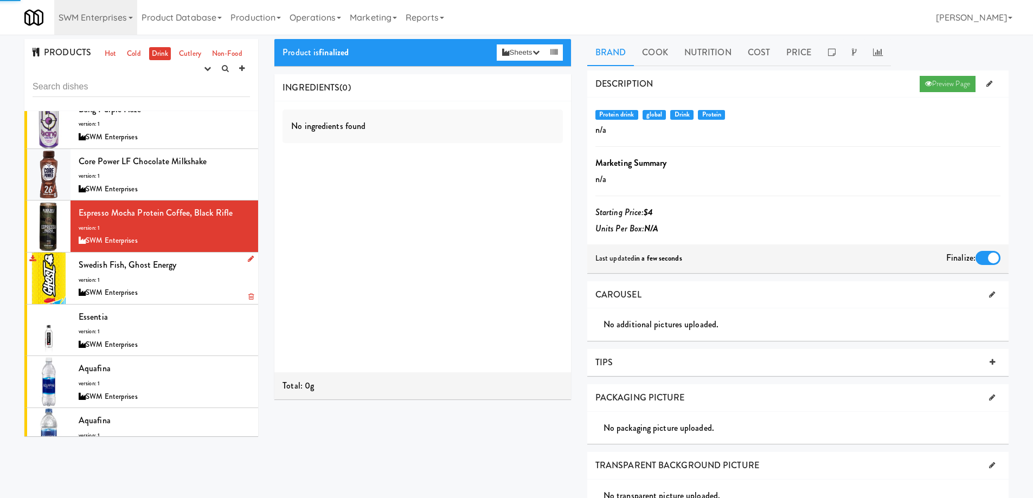
click at [196, 272] on div "Swedish Fish, Ghost Energy version: 1 SWM Enterprises" at bounding box center [164, 278] width 171 height 43
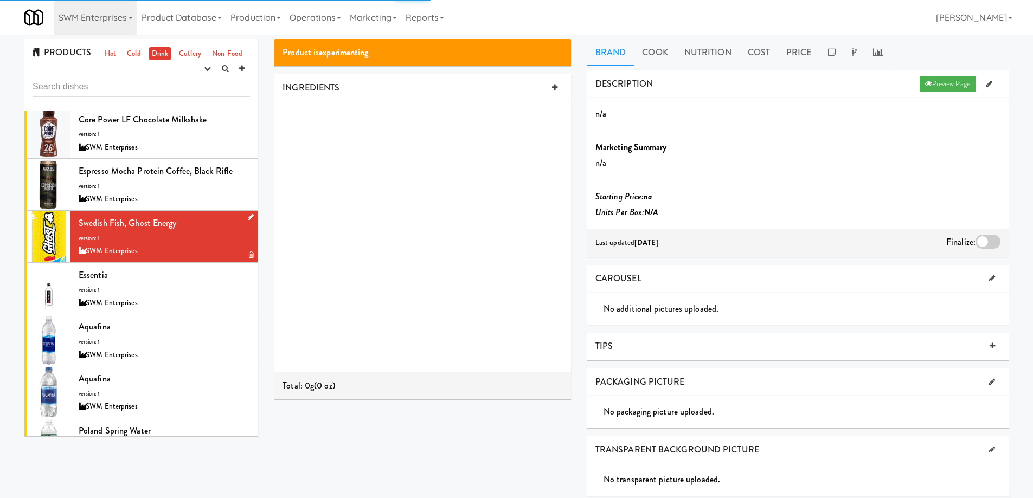
scroll to position [380, 0]
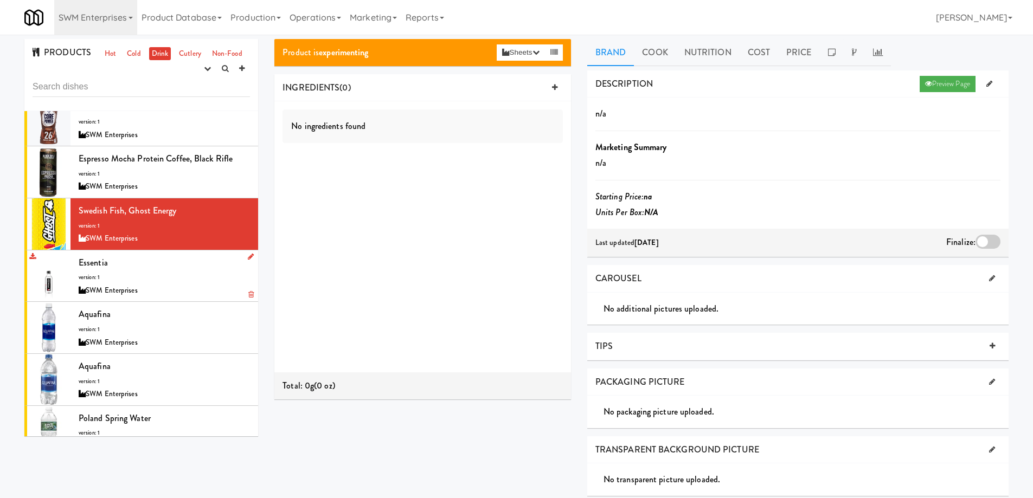
click at [173, 273] on div "Essentia version: 1 SWM Enterprises" at bounding box center [164, 276] width 171 height 43
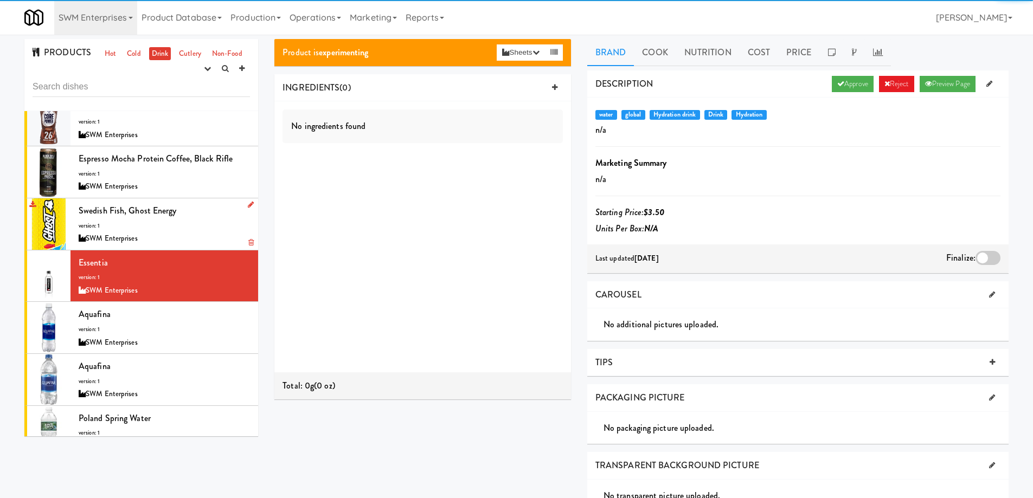
click at [211, 220] on div "Swedish Fish, Ghost Energy version: 1 SWM Enterprises" at bounding box center [164, 224] width 171 height 43
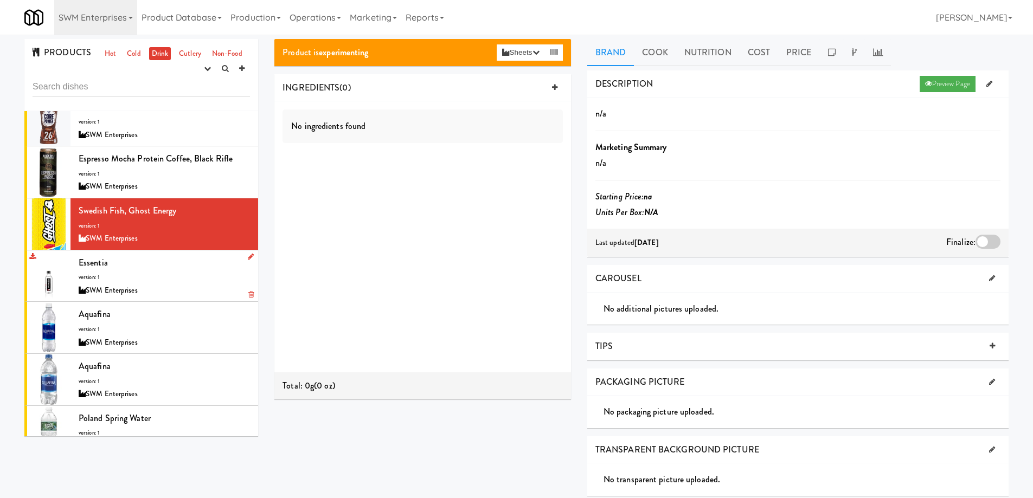
click at [190, 276] on div "Essentia version: 1 SWM Enterprises" at bounding box center [164, 276] width 171 height 43
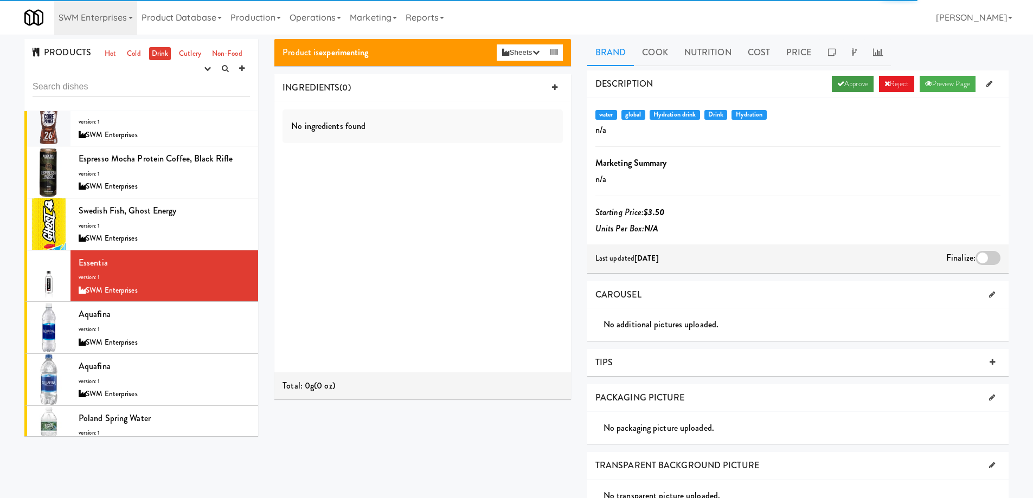
drag, startPoint x: 851, startPoint y: 78, endPoint x: 789, endPoint y: 172, distance: 112.5
click at [850, 78] on link "Approve" at bounding box center [853, 84] width 42 height 16
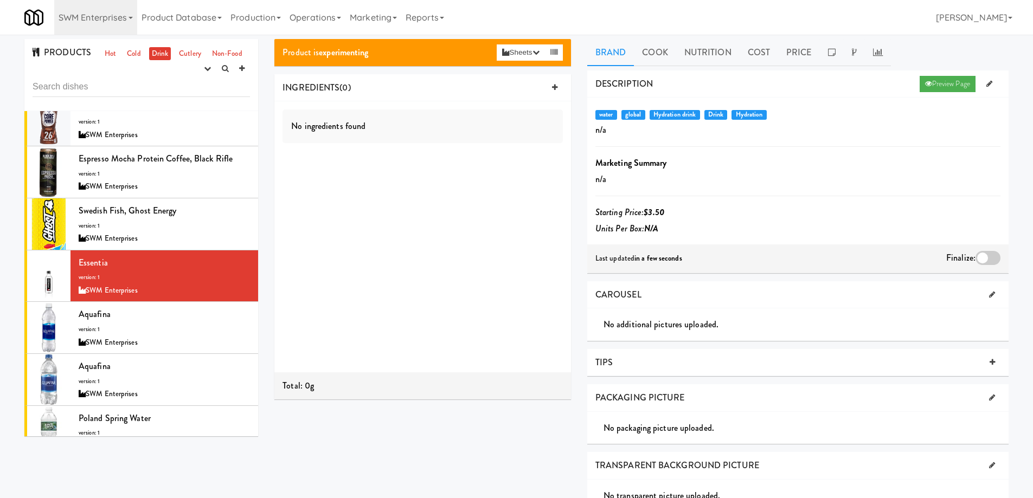
click at [990, 257] on div at bounding box center [987, 258] width 25 height 14
click at [0, 0] on input "checkbox" at bounding box center [0, 0] width 0 height 0
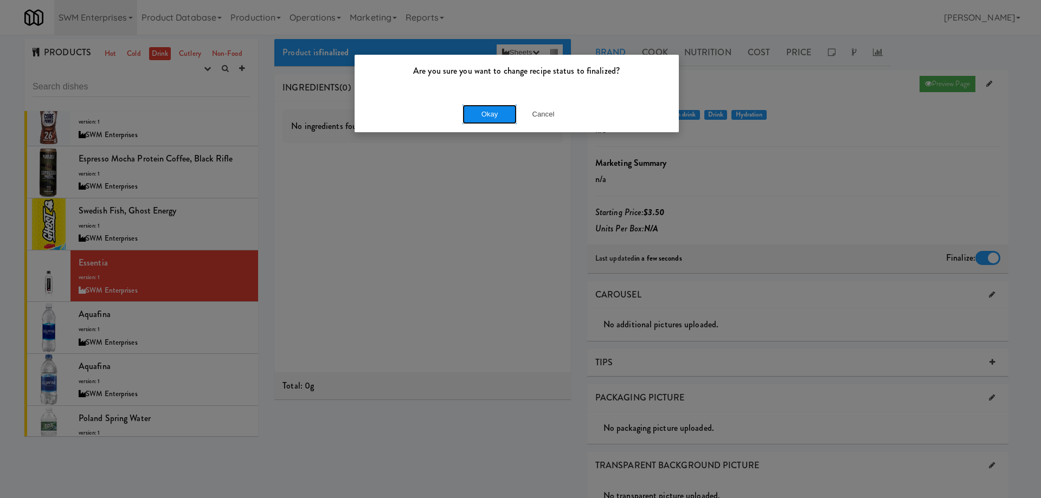
drag, startPoint x: 502, startPoint y: 118, endPoint x: 396, endPoint y: 188, distance: 126.8
click at [501, 118] on button "Okay" at bounding box center [489, 115] width 54 height 20
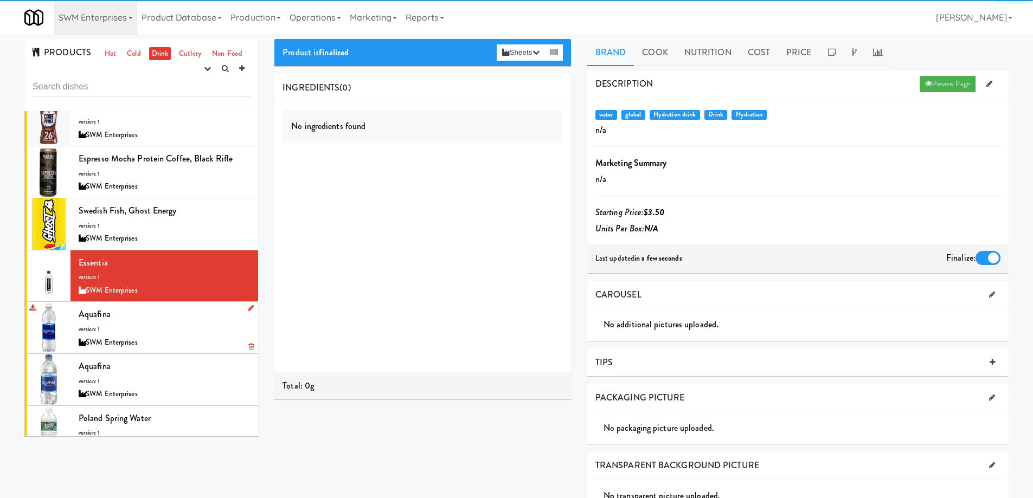
click at [190, 311] on div "Aquafina version: 1 SWM Enterprises" at bounding box center [164, 327] width 171 height 43
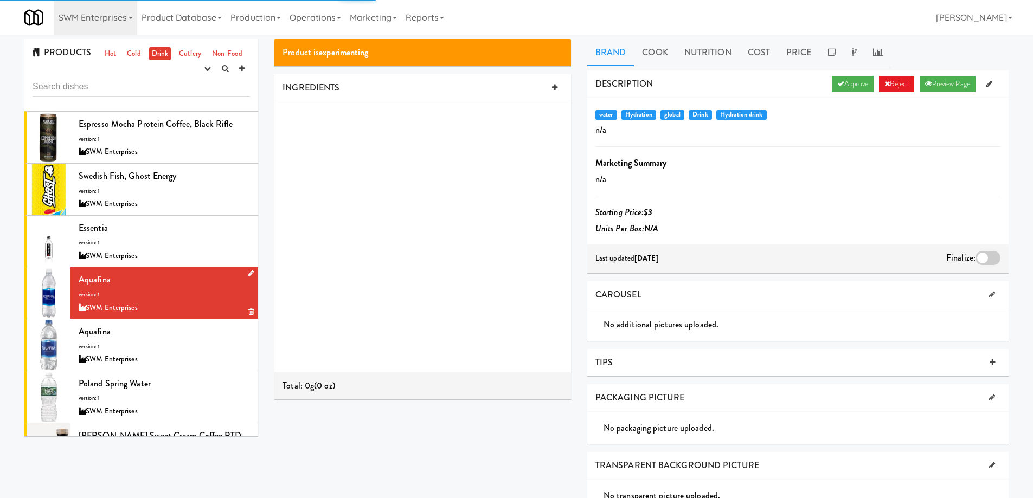
scroll to position [434, 0]
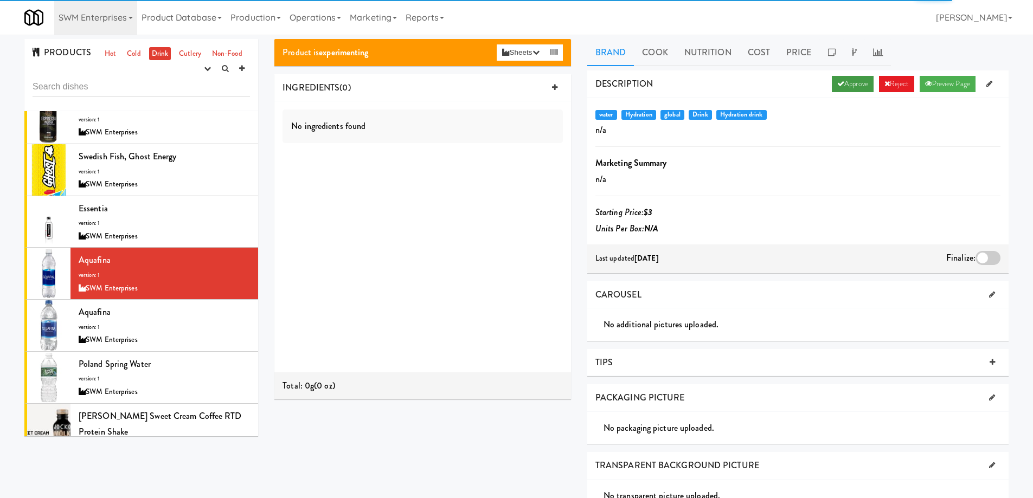
click at [843, 78] on link "Approve" at bounding box center [853, 84] width 42 height 16
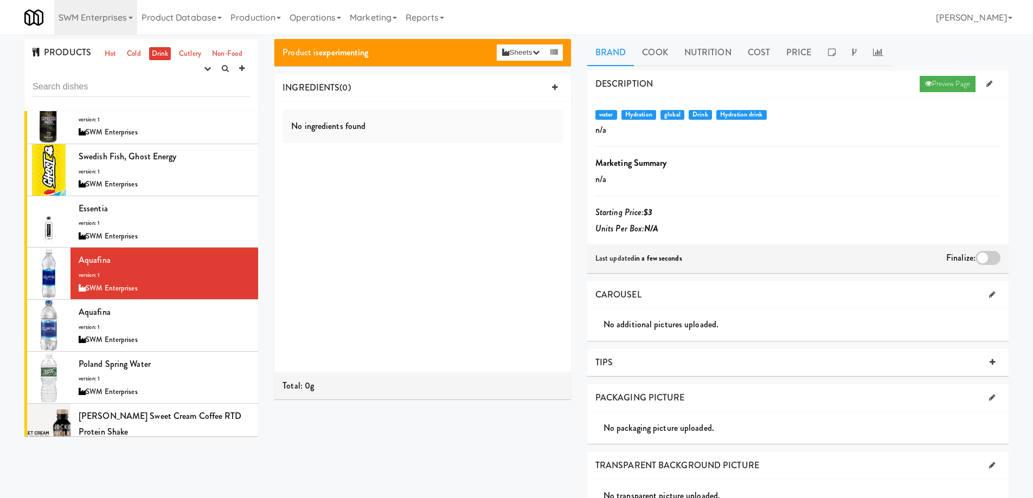
click at [991, 257] on div at bounding box center [987, 258] width 25 height 14
click at [0, 0] on input "checkbox" at bounding box center [0, 0] width 0 height 0
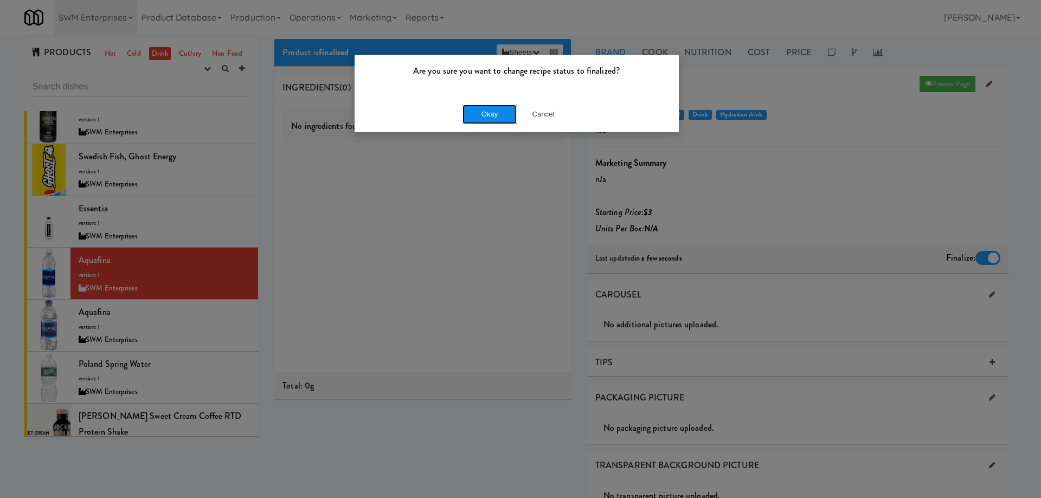
click at [491, 106] on button "Okay" at bounding box center [489, 115] width 54 height 20
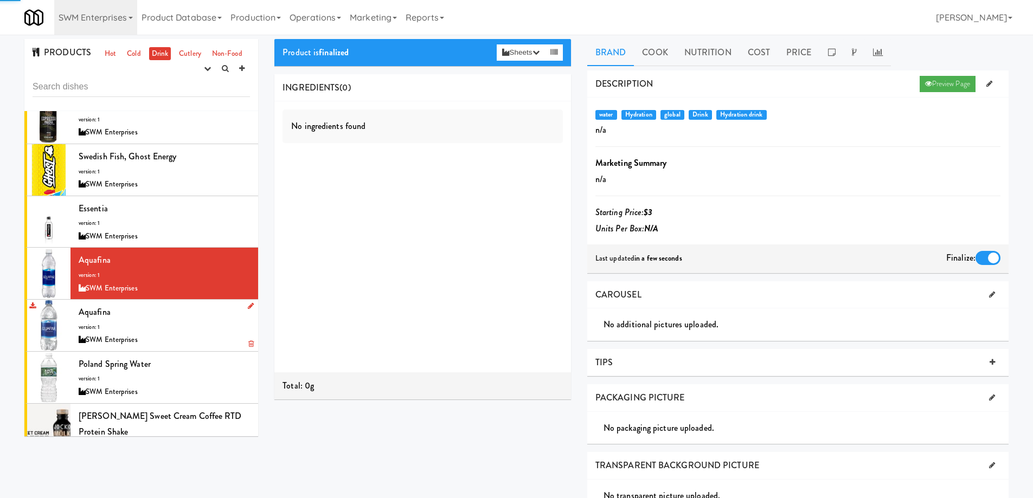
click at [216, 311] on div "Aquafina version: 1 SWM Enterprises" at bounding box center [164, 325] width 171 height 43
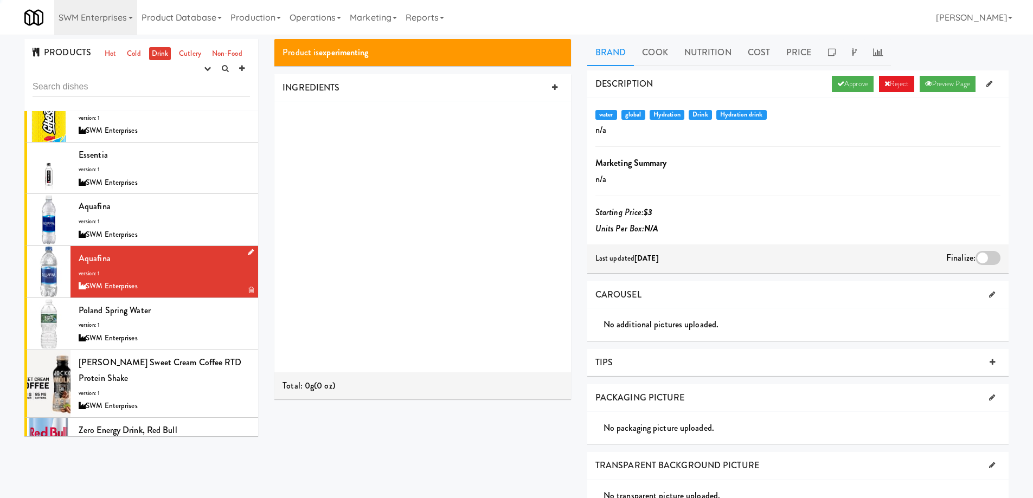
scroll to position [488, 0]
click at [848, 80] on link "Approve" at bounding box center [853, 84] width 42 height 16
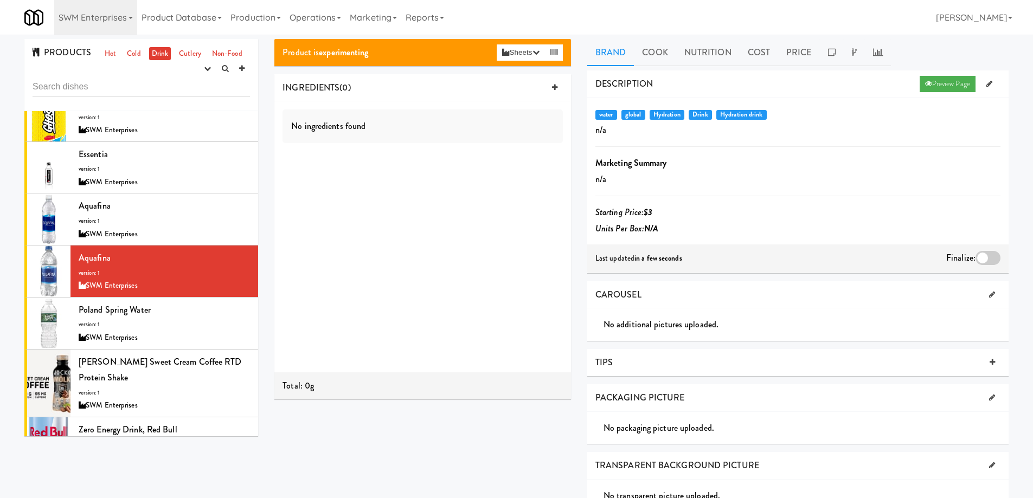
click at [982, 254] on div at bounding box center [987, 258] width 25 height 14
click at [0, 0] on input "checkbox" at bounding box center [0, 0] width 0 height 0
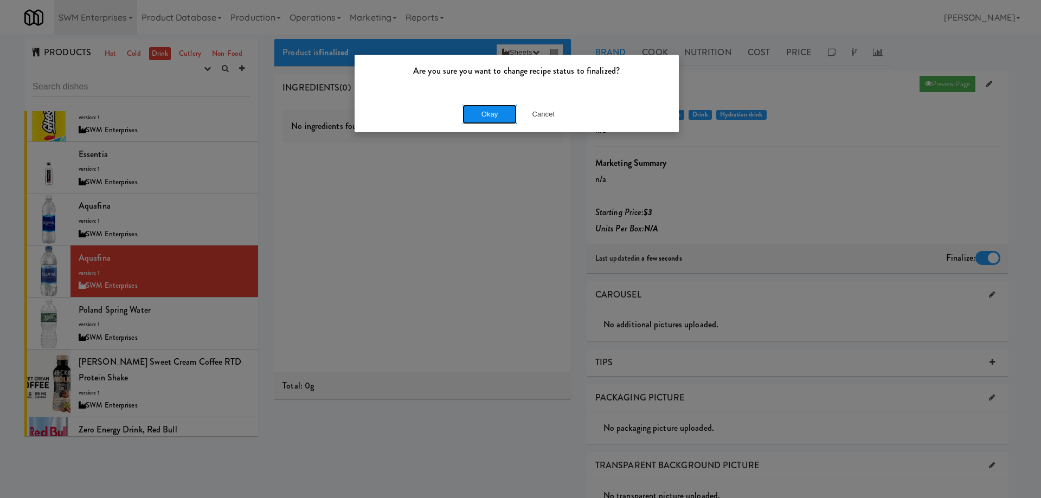
click at [492, 119] on button "Okay" at bounding box center [489, 115] width 54 height 20
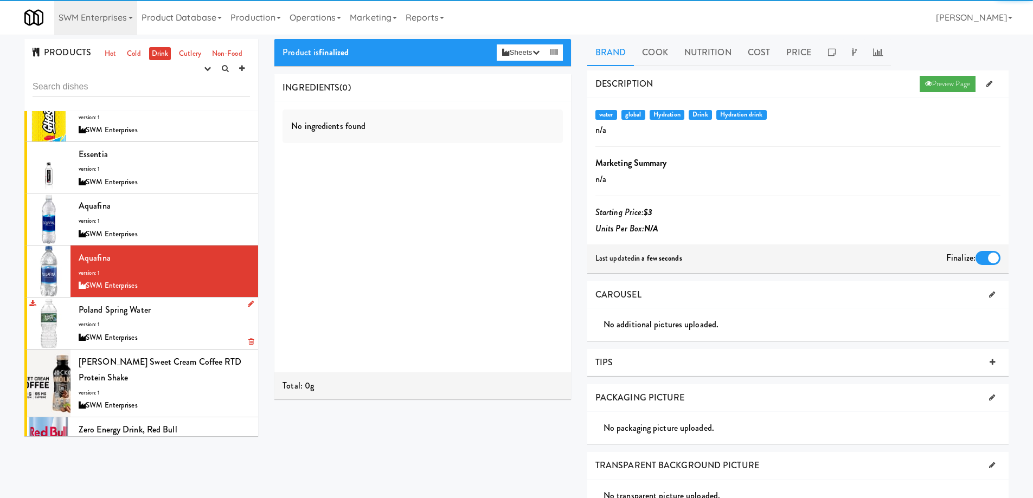
click at [196, 321] on div "Poland Spring Water version: 1 SWM Enterprises" at bounding box center [164, 323] width 171 height 43
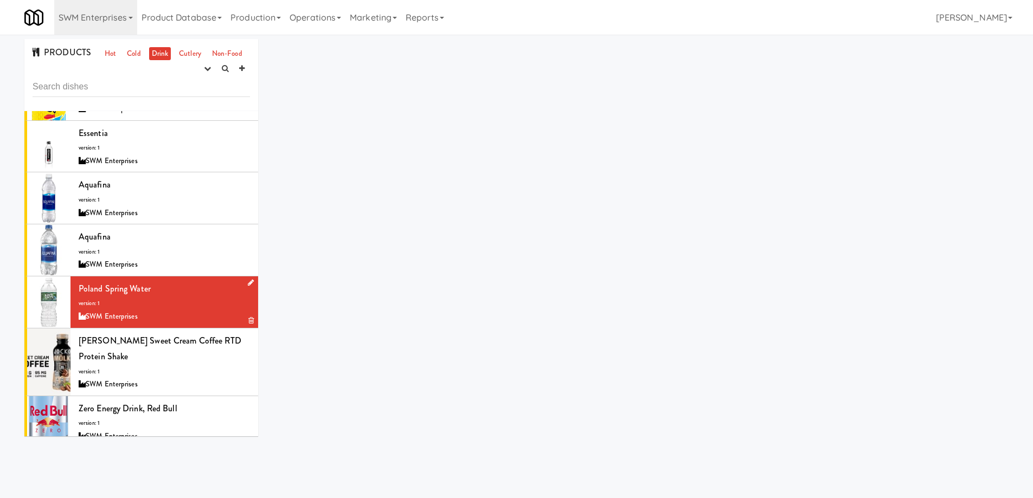
scroll to position [520, 0]
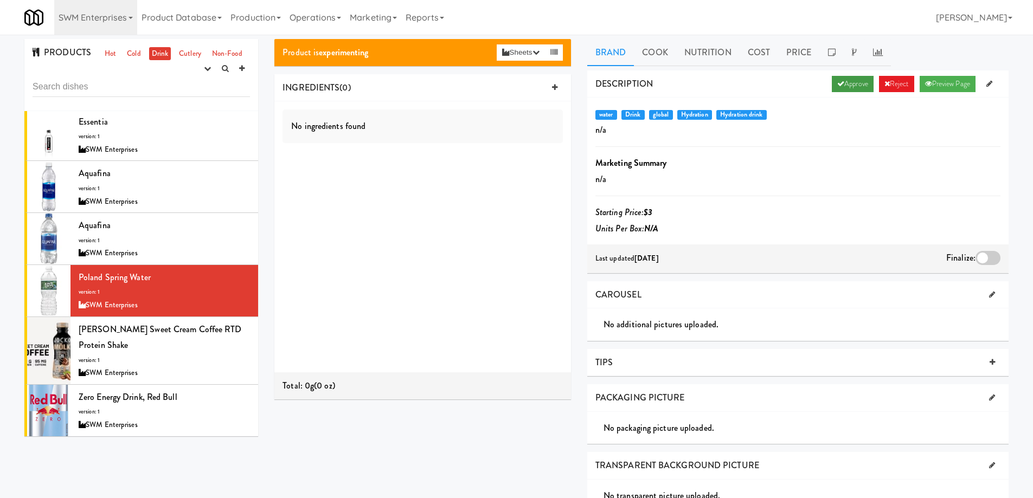
click at [852, 83] on link "Approve" at bounding box center [853, 84] width 42 height 16
click at [989, 258] on div at bounding box center [987, 258] width 25 height 14
click at [0, 0] on input "checkbox" at bounding box center [0, 0] width 0 height 0
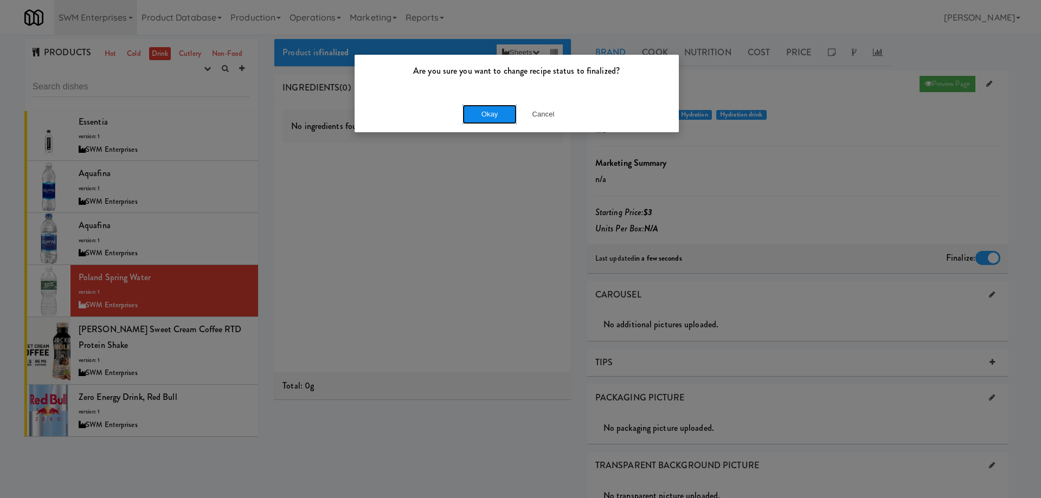
click at [471, 121] on button "Okay" at bounding box center [489, 115] width 54 height 20
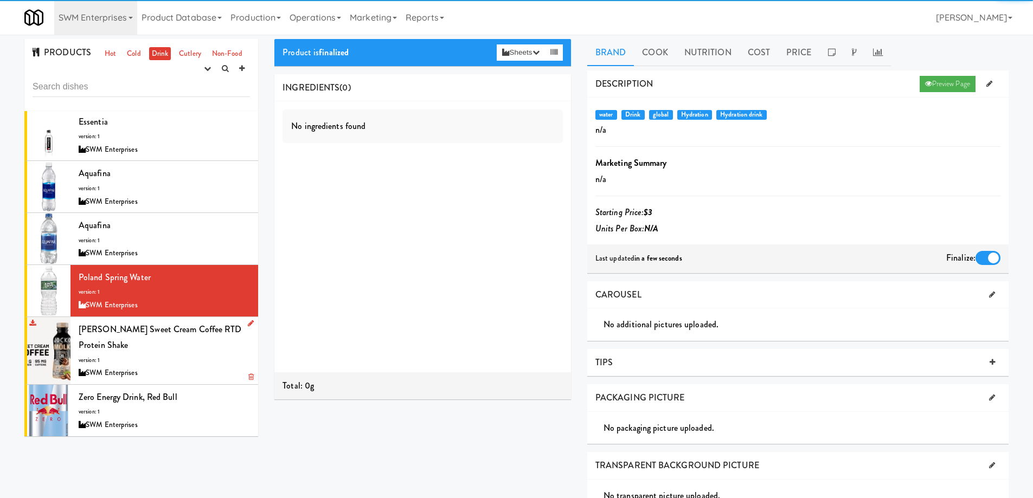
click at [191, 358] on div "Jocko Mölk Sweet Cream Coffee RTD Protein Shake version: 1 SWM Enterprises" at bounding box center [164, 350] width 171 height 59
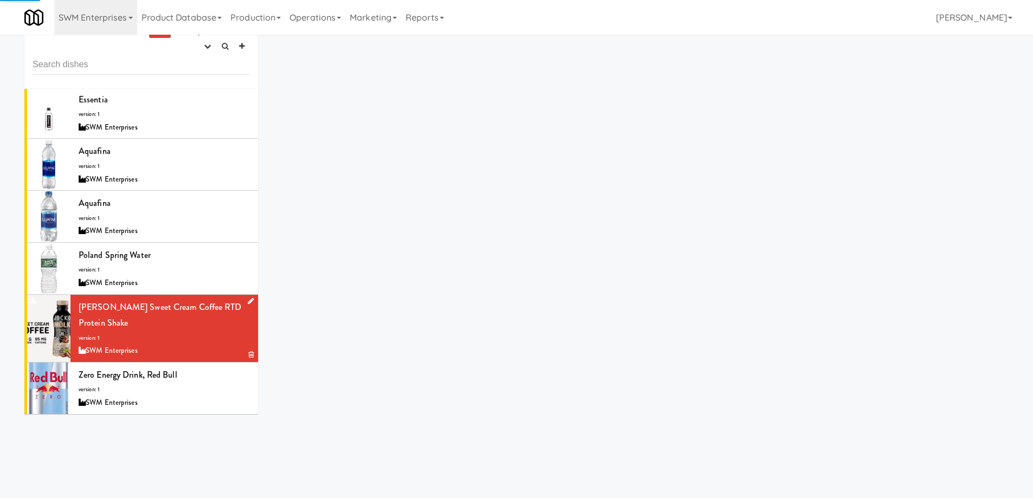
scroll to position [35, 0]
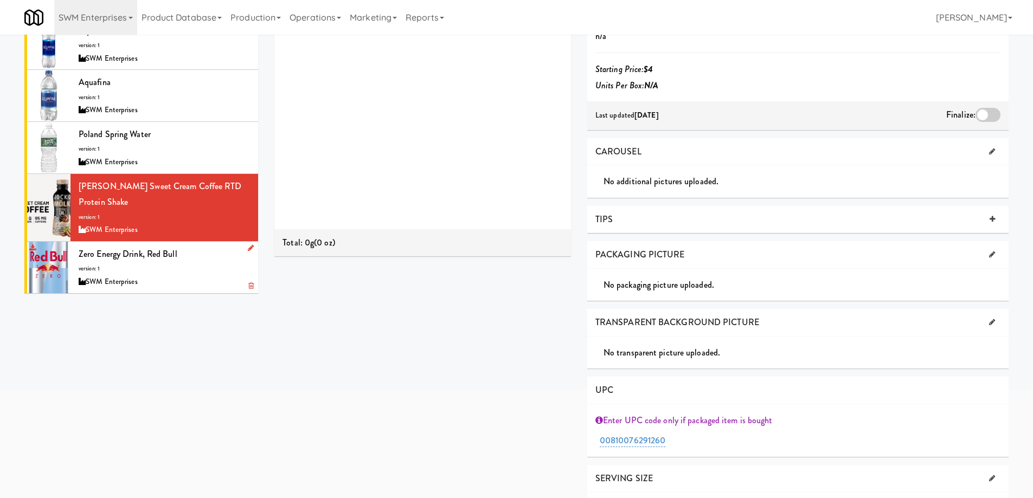
click at [192, 274] on div "Zero Energy Drink, Red Bull version: 1 SWM Enterprises" at bounding box center [164, 267] width 171 height 43
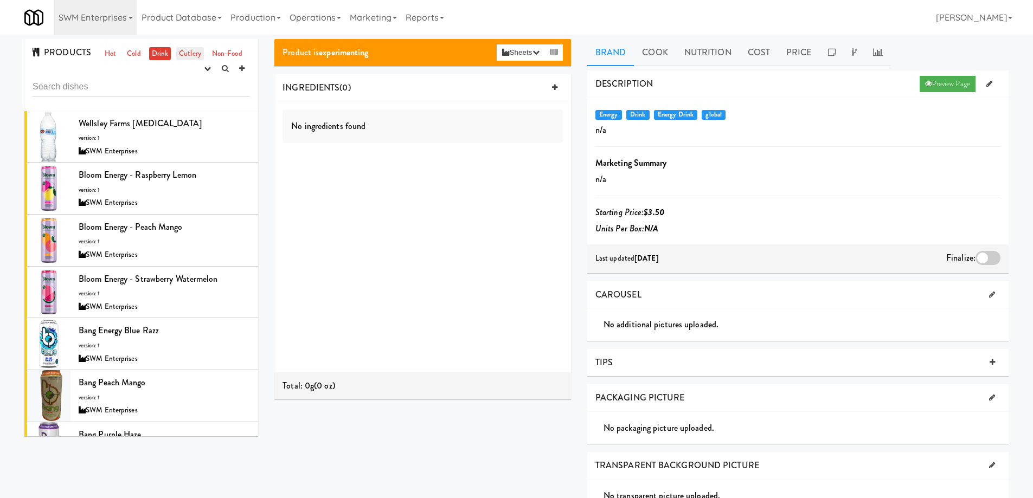
click at [192, 57] on link "Cutlery" at bounding box center [190, 54] width 28 height 14
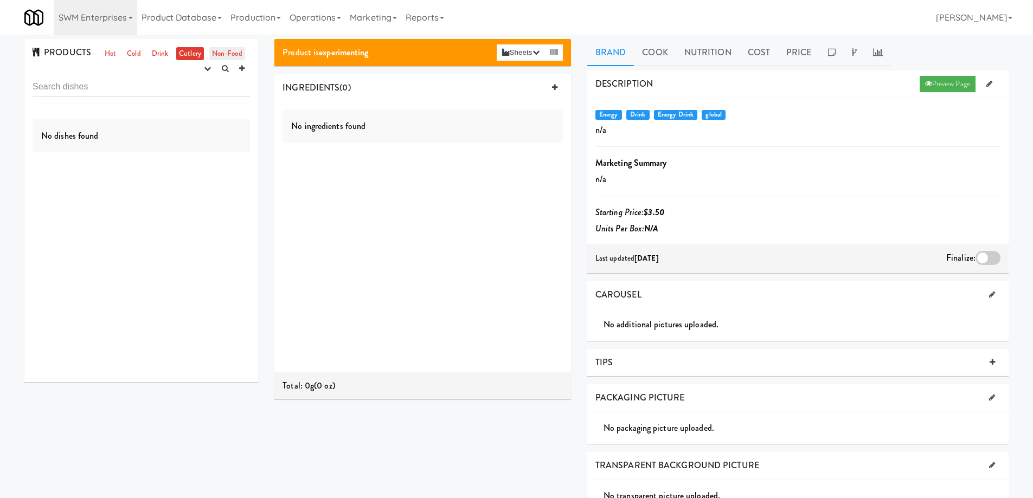
click at [225, 54] on link "Non-Food" at bounding box center [227, 54] width 36 height 14
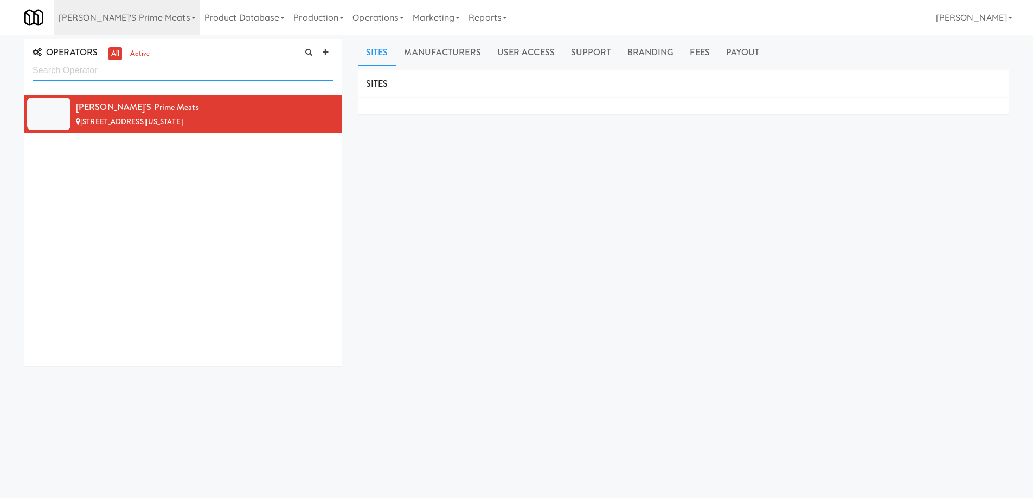
click at [170, 69] on input "text" at bounding box center [183, 71] width 301 height 20
click at [145, 20] on link "[PERSON_NAME]'s Prime Meats" at bounding box center [127, 17] width 146 height 35
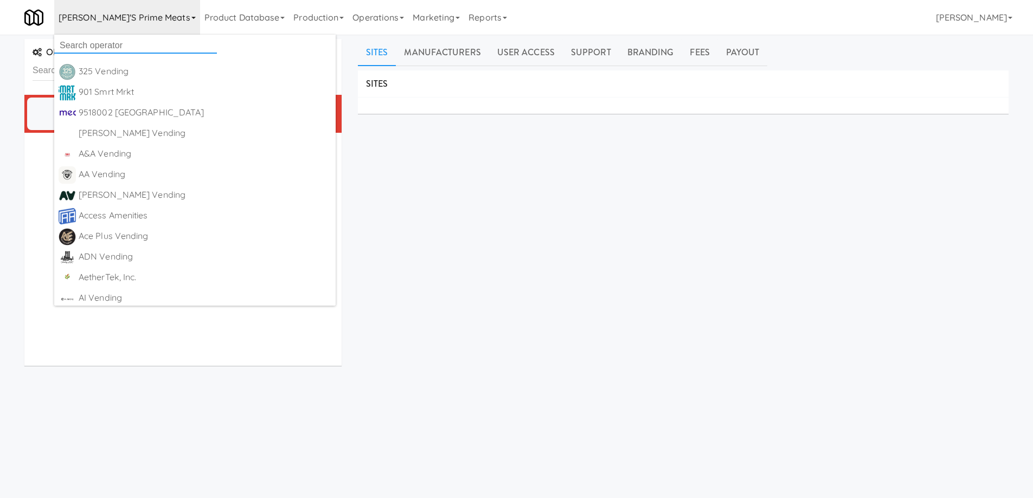
click at [149, 48] on input "text" at bounding box center [135, 45] width 163 height 16
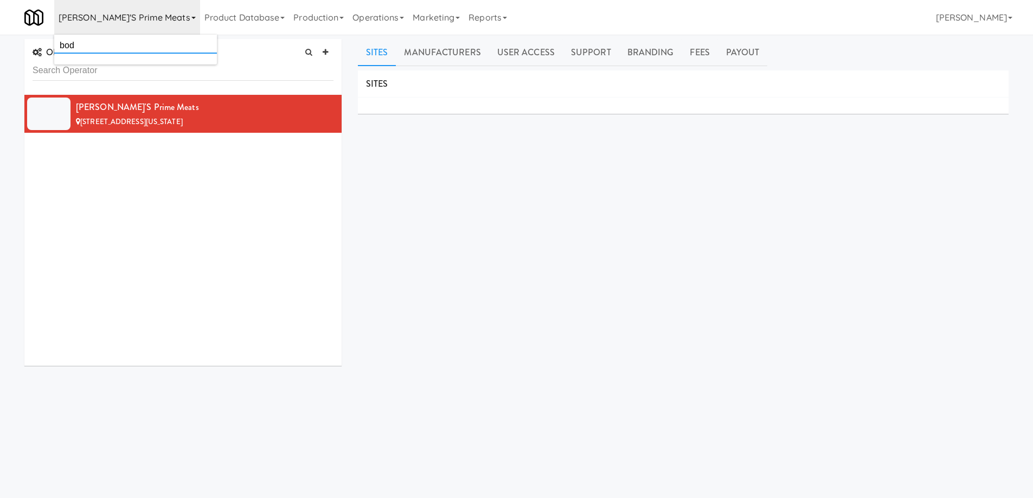
type input "body"
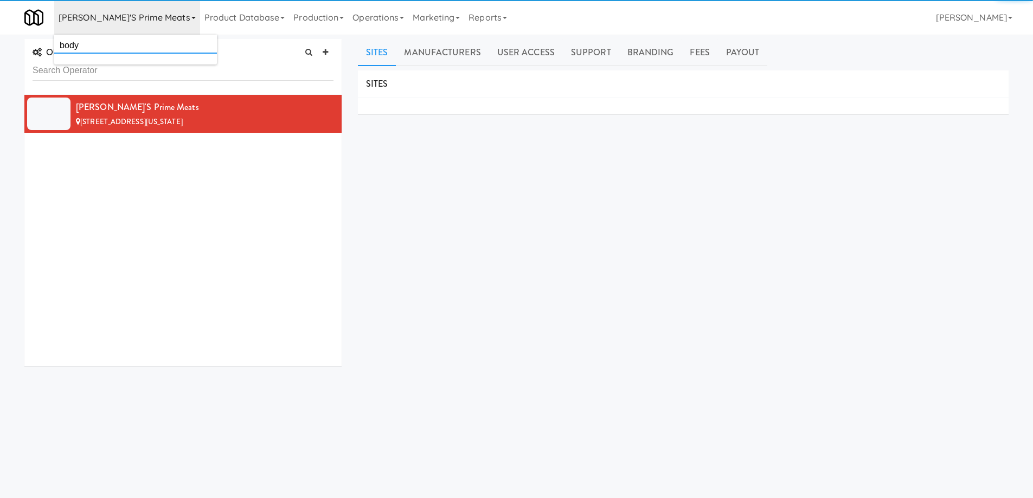
click at [149, 48] on input "body" at bounding box center [135, 45] width 163 height 16
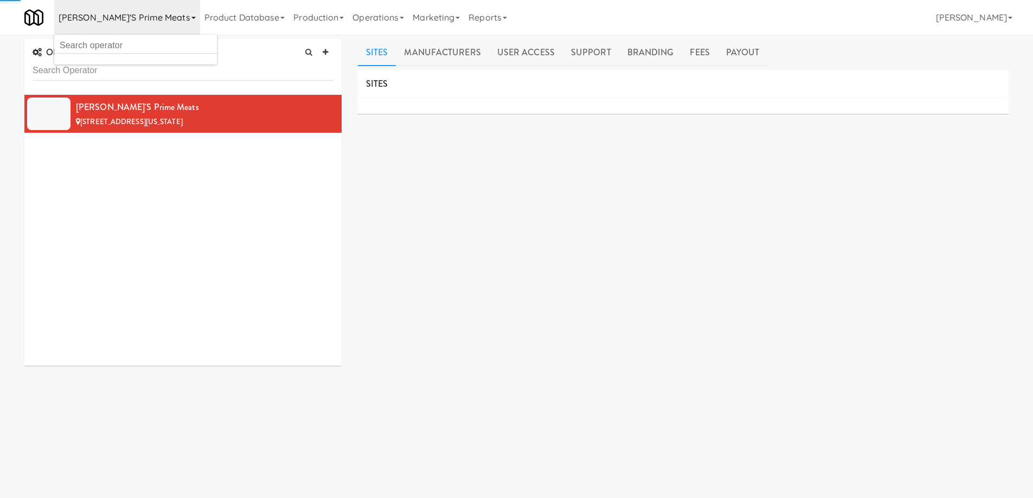
click at [457, 227] on div "SITES MANUFACTURERS [PERSON_NAME]'s Prime Meats USERS Name Company Registered N…" at bounding box center [683, 273] width 651 height 407
